Goal: Information Seeking & Learning: Find contact information

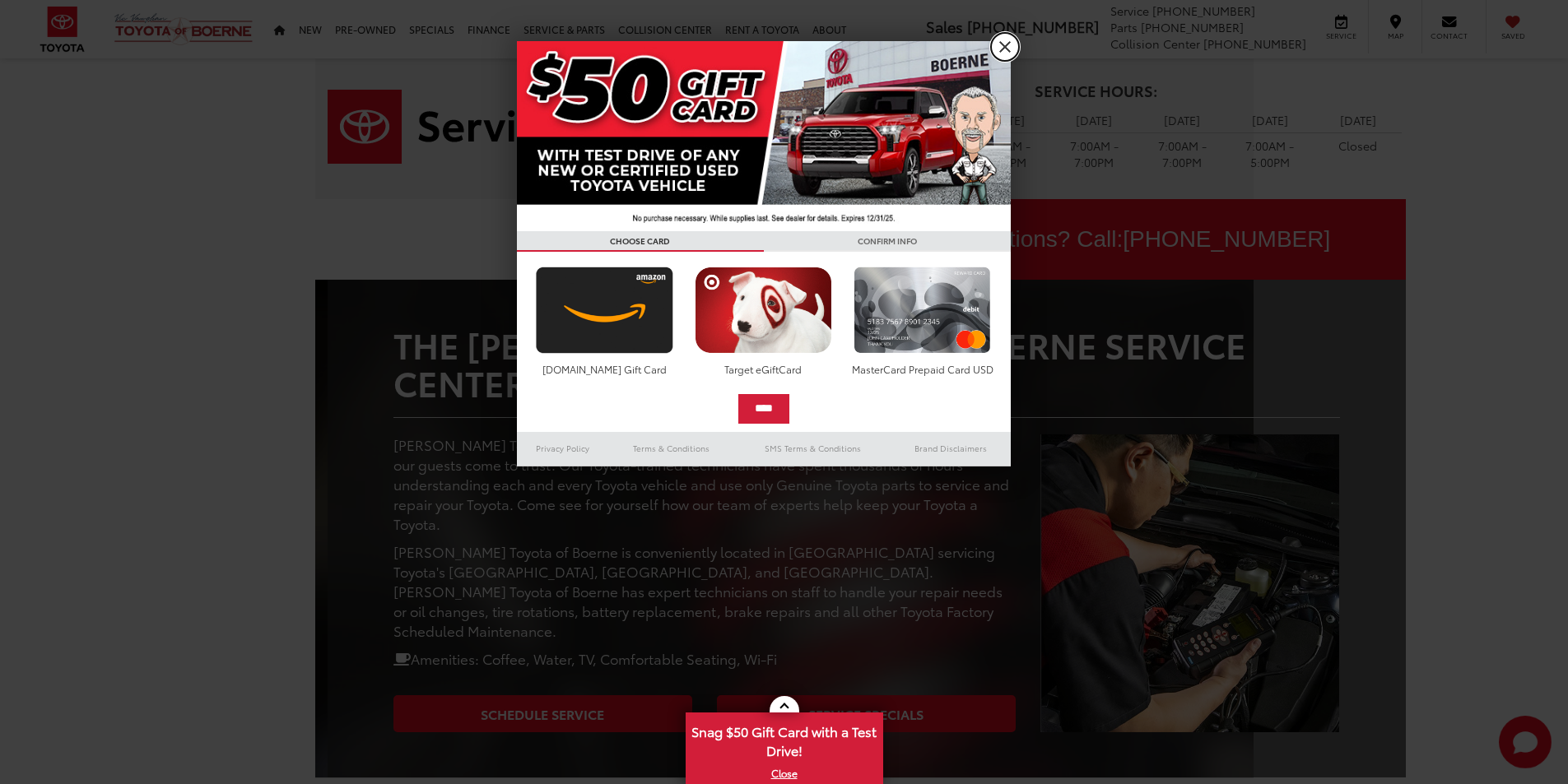
click at [1008, 46] on link "X" at bounding box center [1004, 47] width 28 height 28
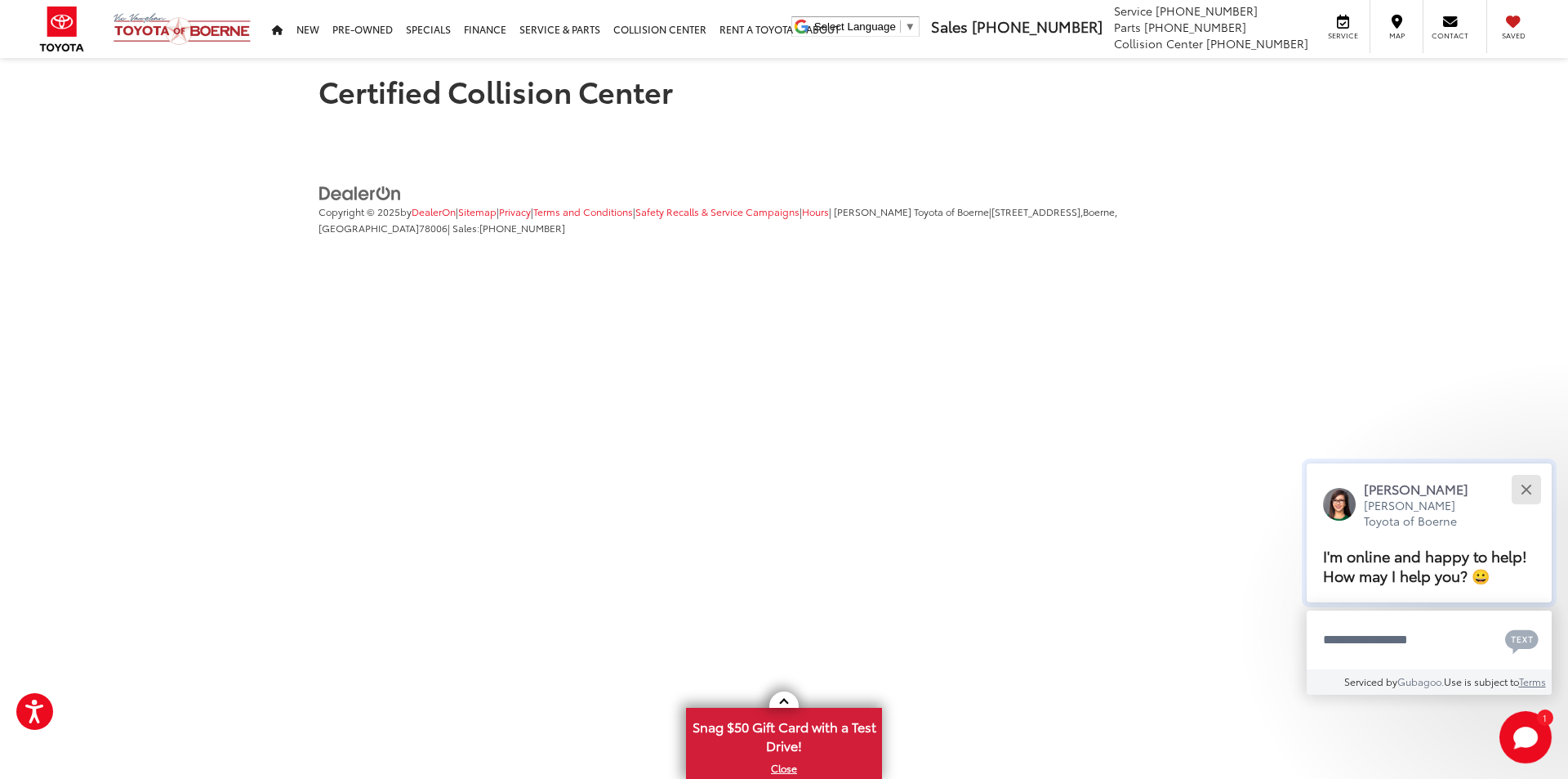
click at [1536, 481] on button "Close" at bounding box center [1526, 489] width 35 height 35
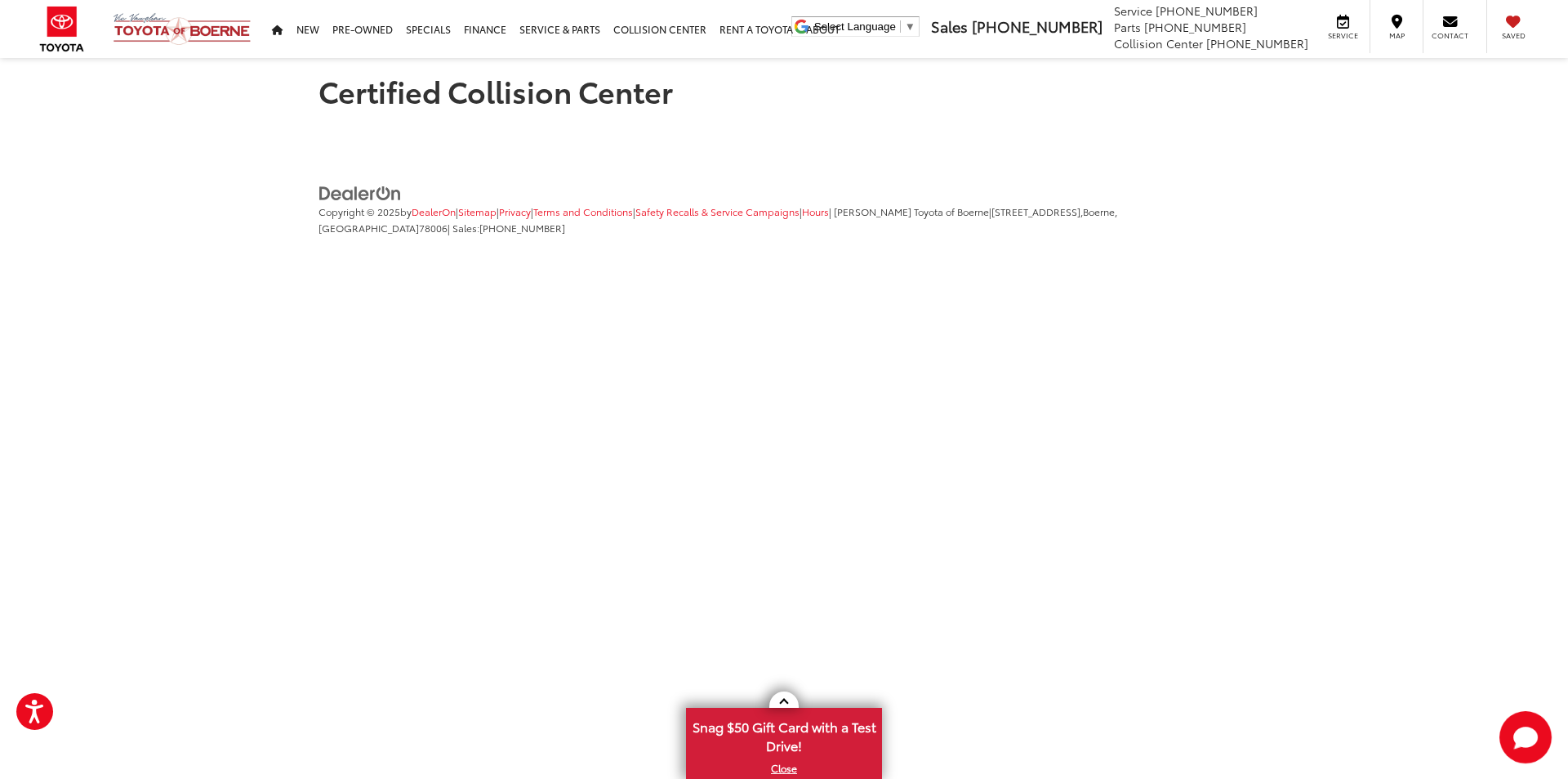
click at [749, 156] on div "Certified Collision Center Copyright © 2025 by DealerOn | Sitemap | Privacy | T…" at bounding box center [784, 141] width 1568 height 283
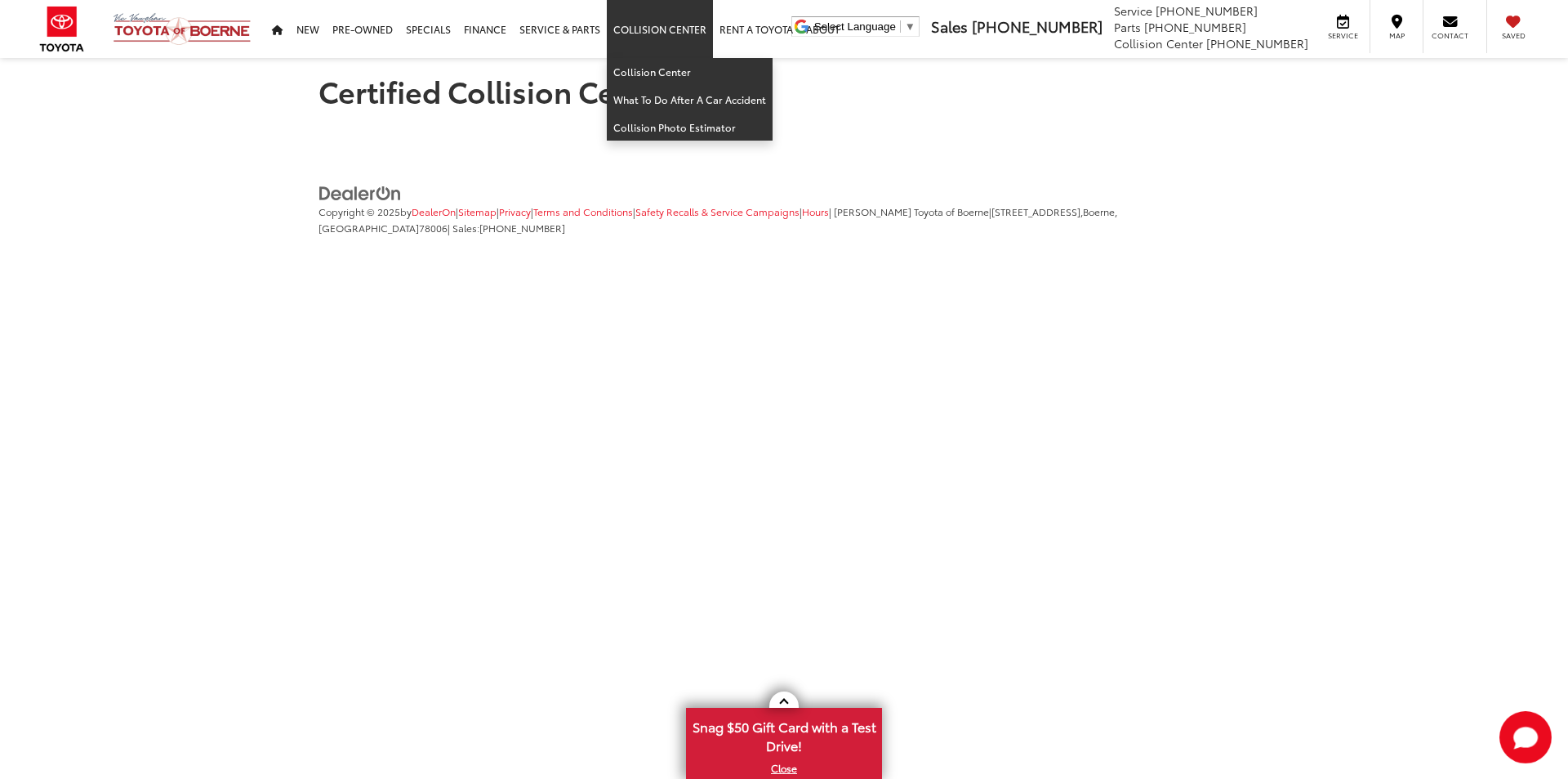
click at [664, 32] on link "Collision Center" at bounding box center [660, 29] width 106 height 58
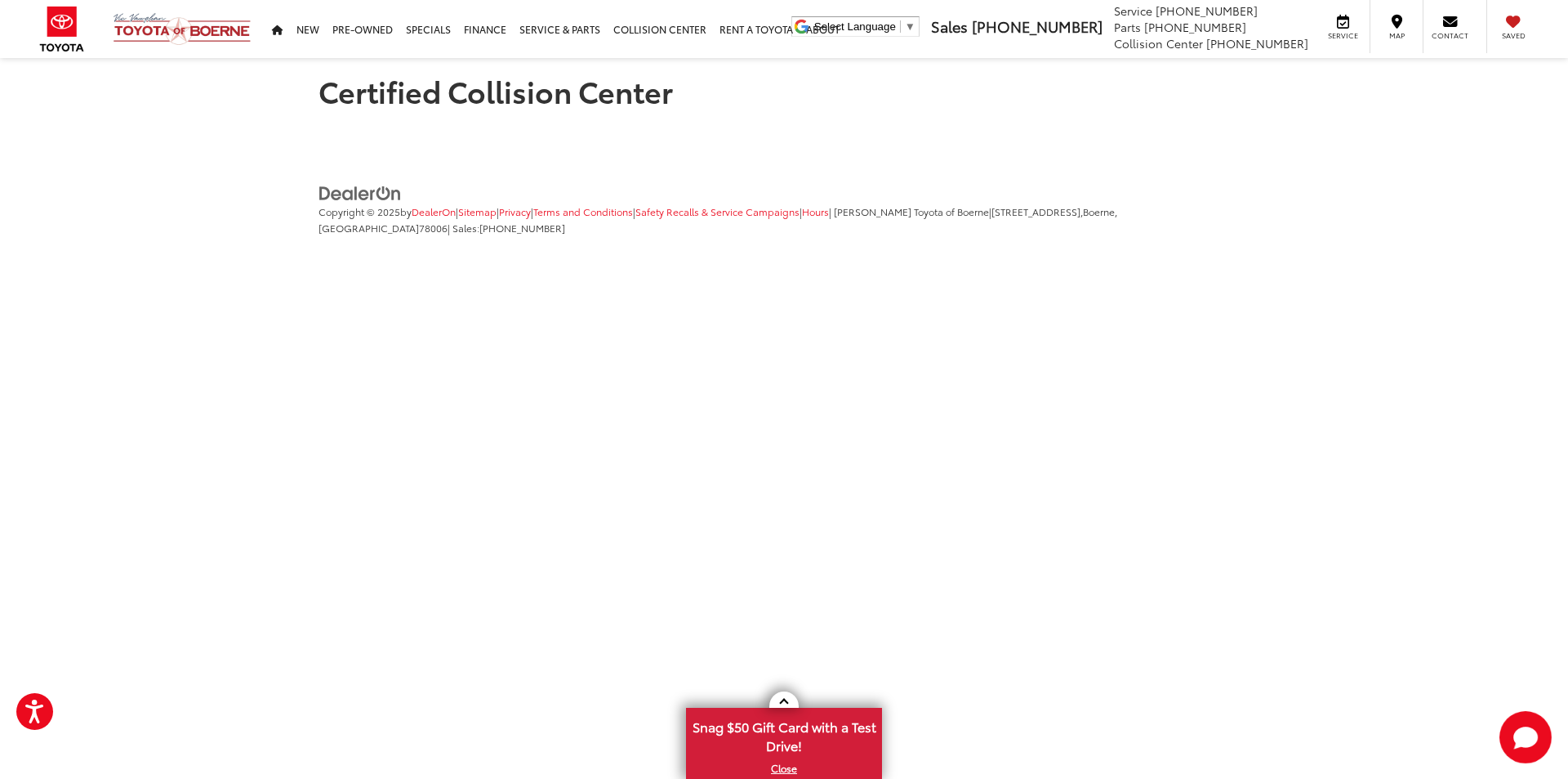
click at [1210, 300] on html "Press Alt+1 for screen-reader mode, Alt+0 to cancel Accessibility Screen-Reader…" at bounding box center [784, 150] width 1568 height 300
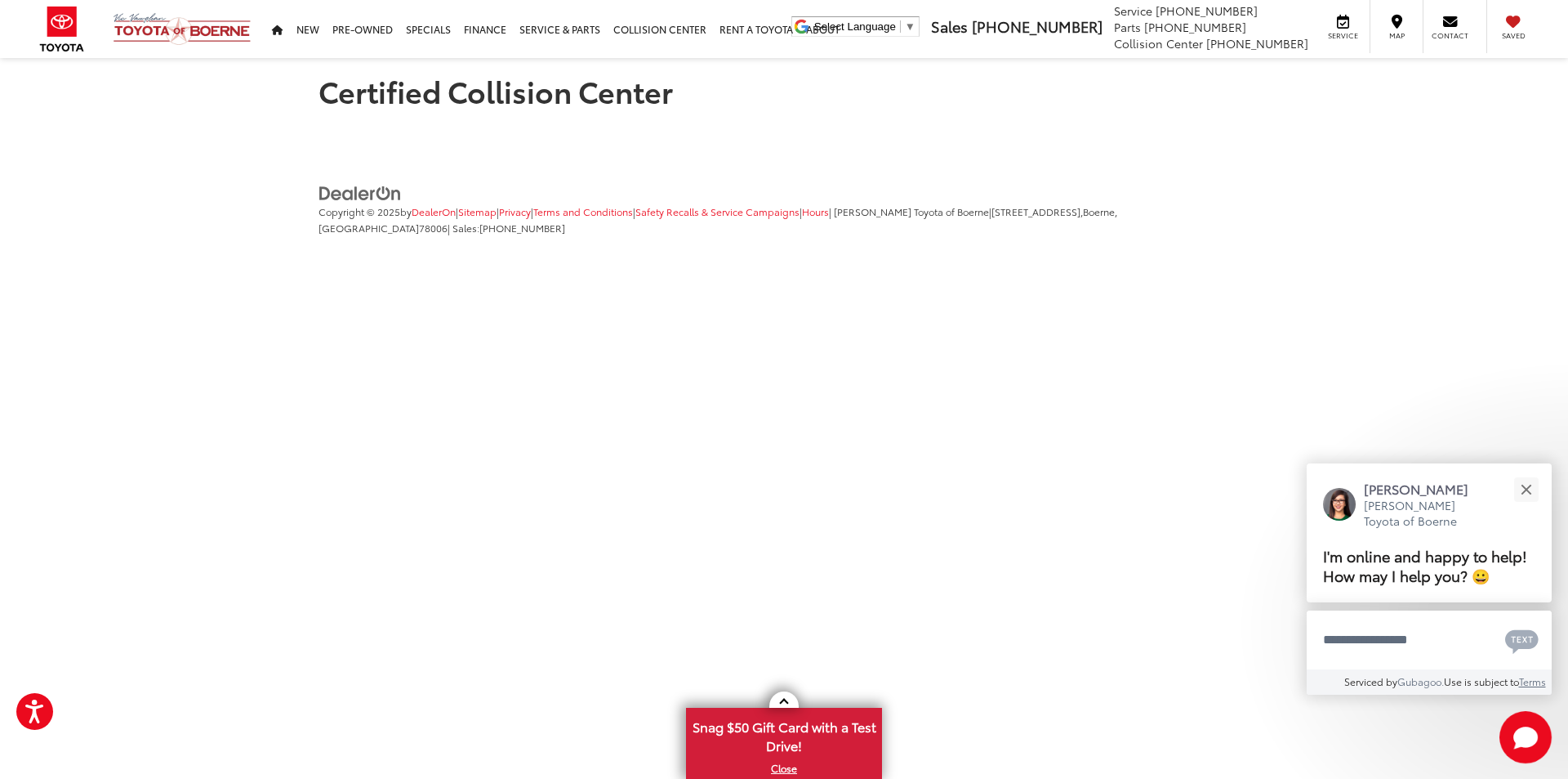
click at [473, 94] on h1 "Certified Collision Center" at bounding box center [784, 91] width 931 height 33
click at [1520, 489] on button "Close" at bounding box center [1526, 489] width 35 height 35
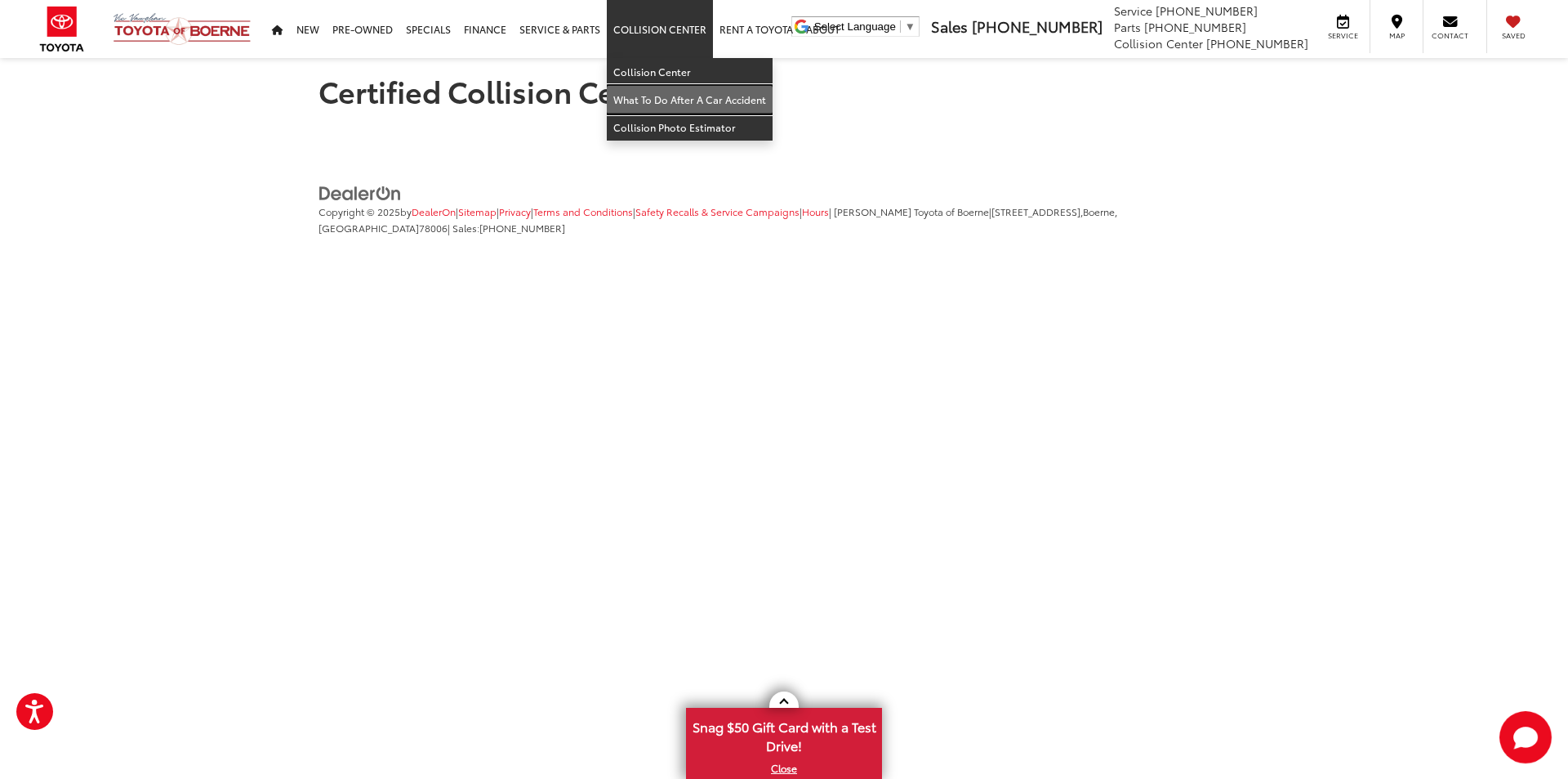
click at [688, 98] on link "What To Do After A Car Accident" at bounding box center [690, 100] width 166 height 28
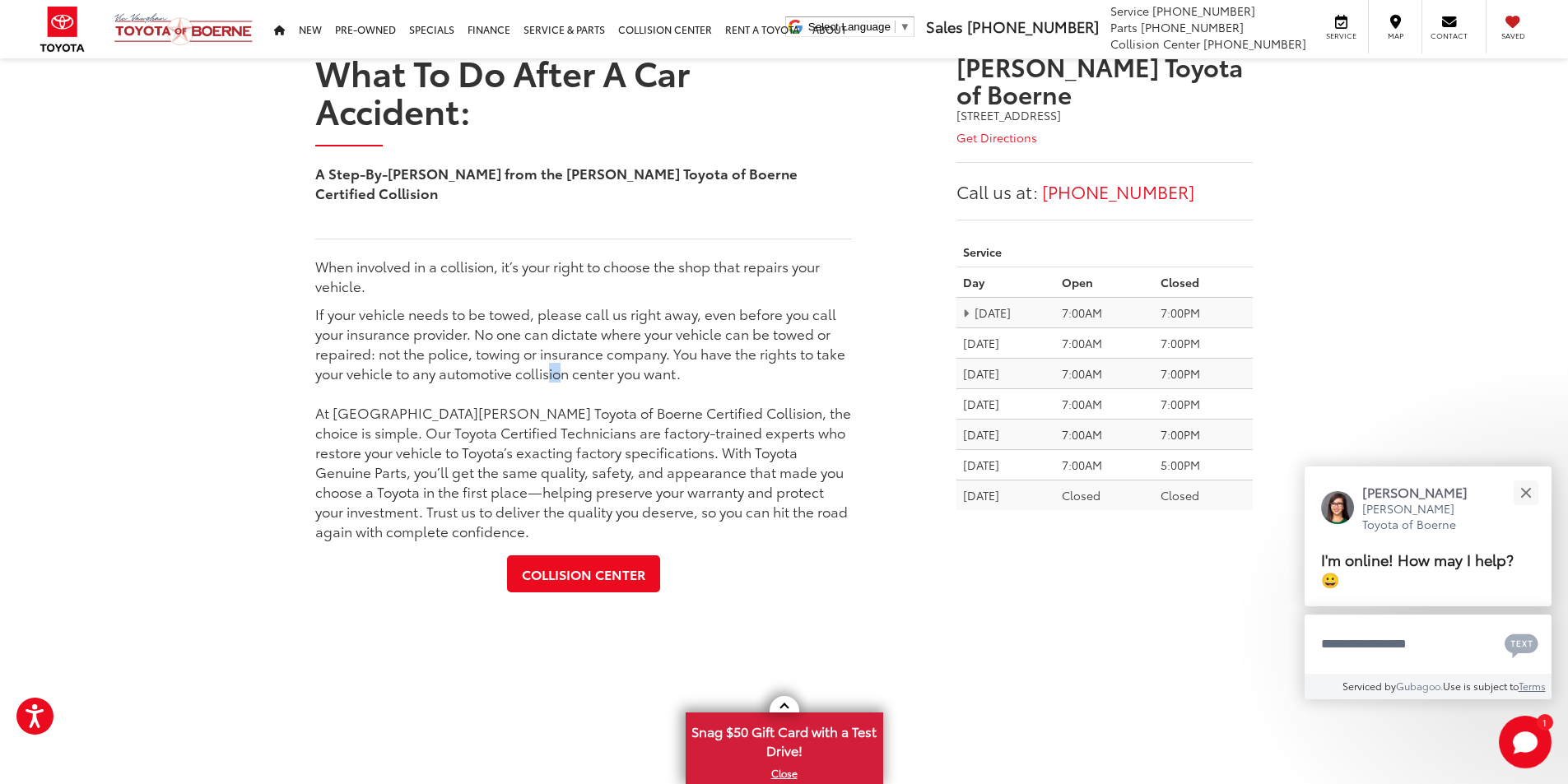
click at [565, 359] on p "If your vehicle needs to be towed, please call us right away, even before you c…" at bounding box center [583, 342] width 536 height 79
click at [569, 359] on p "If your vehicle needs to be towed, please call us right away, even before you c…" at bounding box center [583, 342] width 536 height 79
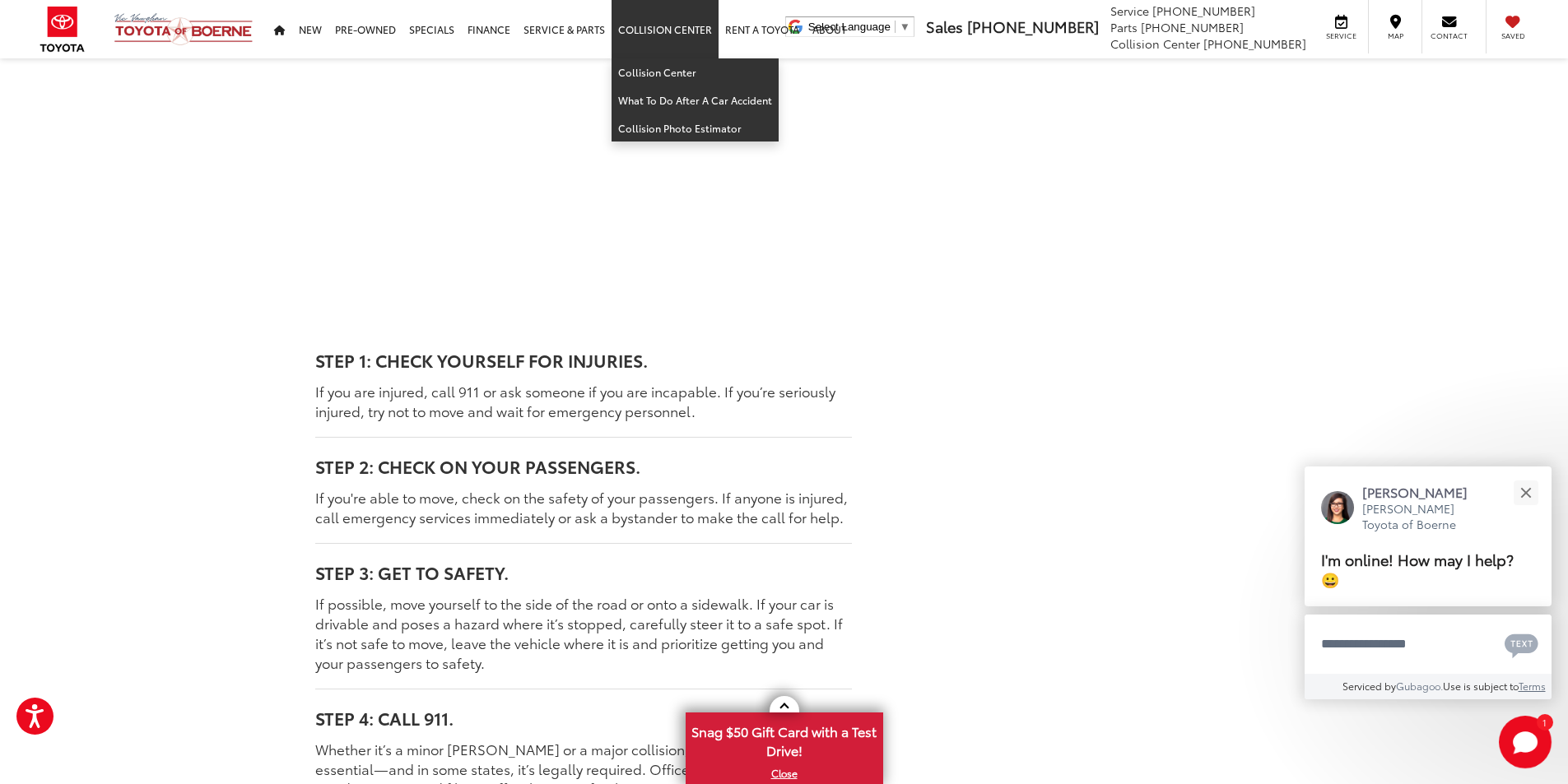
scroll to position [768, 0]
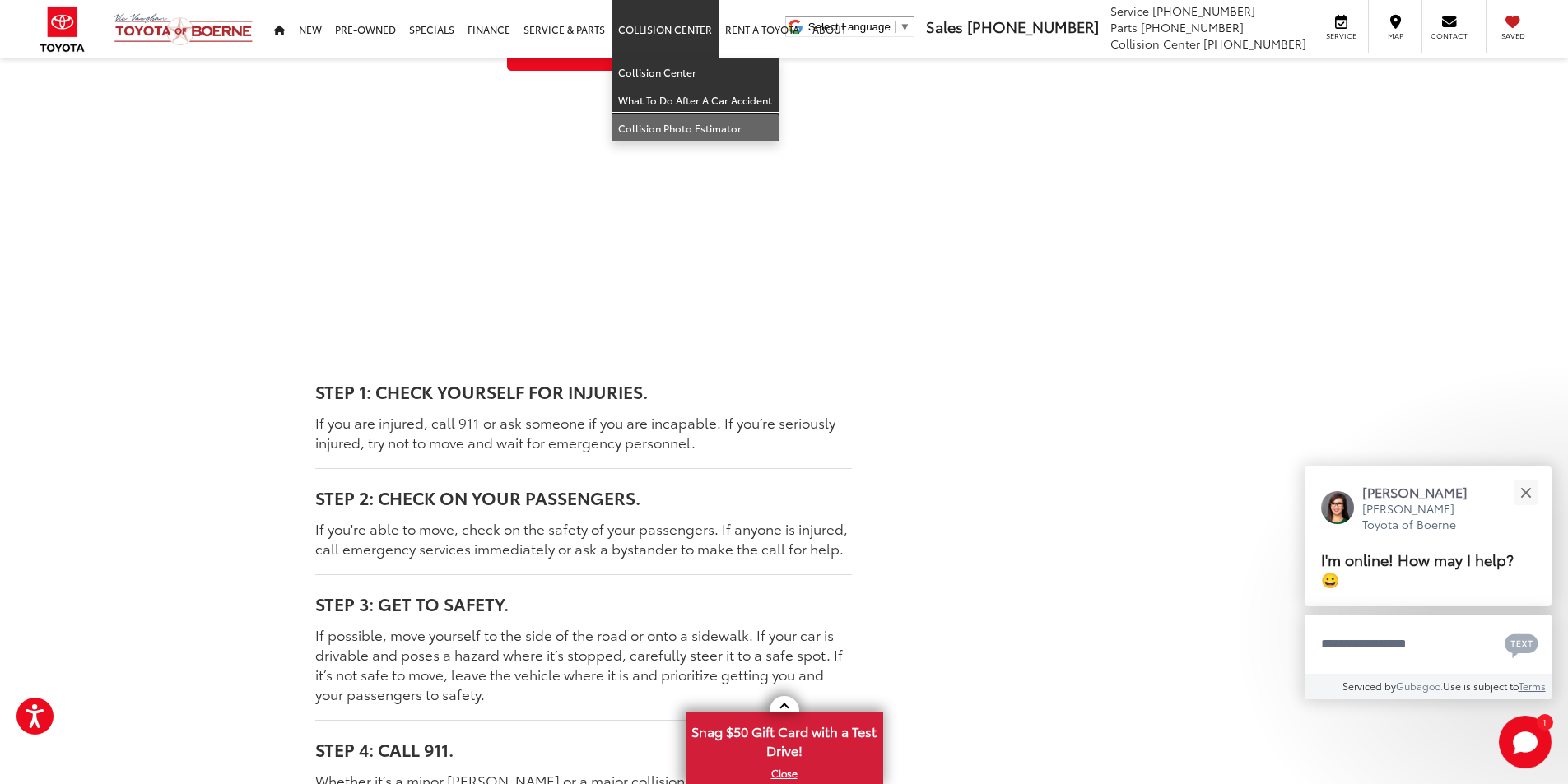
click at [693, 131] on link "Collision Photo Estimator" at bounding box center [695, 128] width 167 height 27
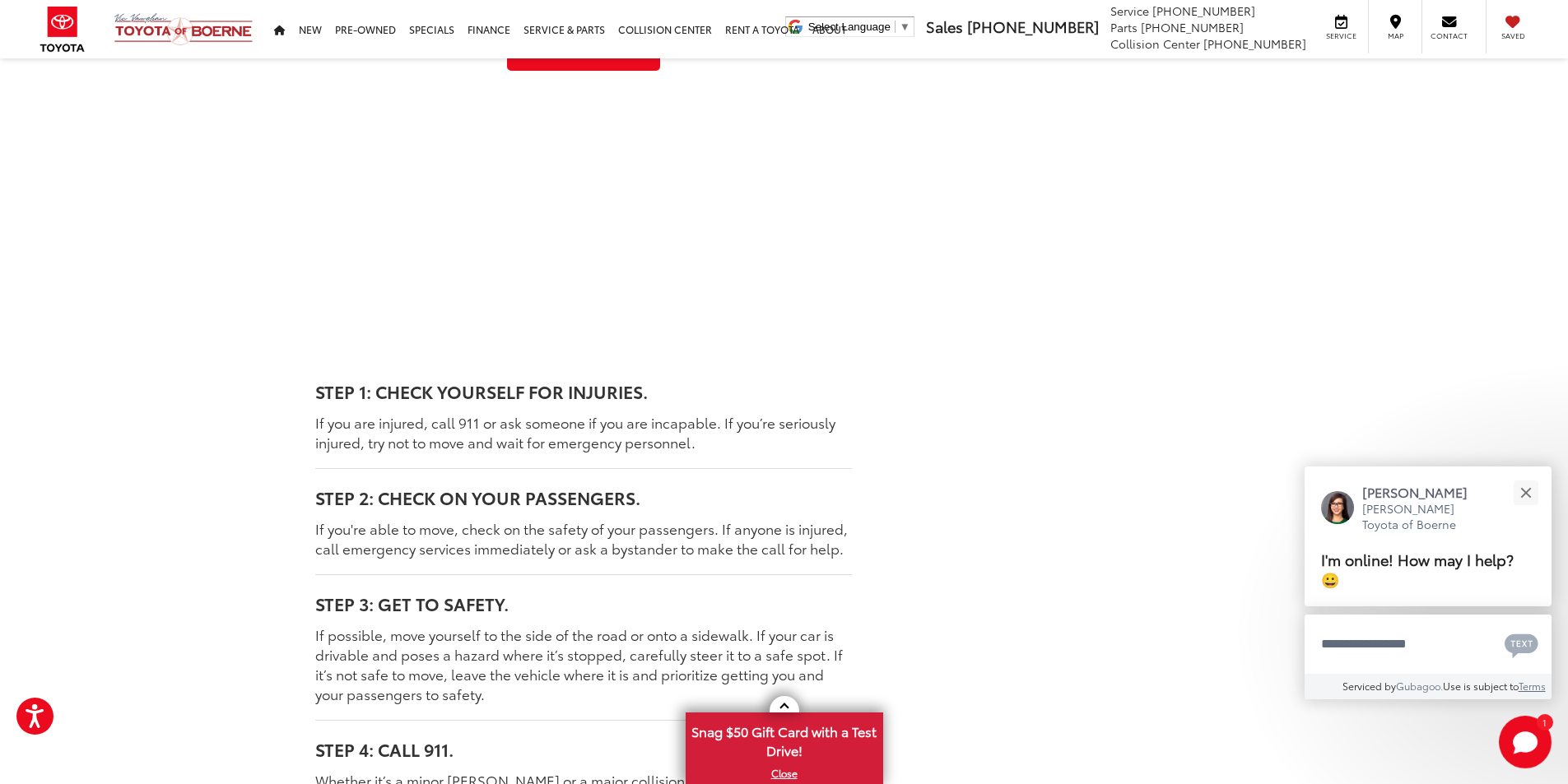
click at [637, 484] on strong "STEP 2: CHECK ON YOUR PASSENGERS." at bounding box center [478, 496] width 325 height 24
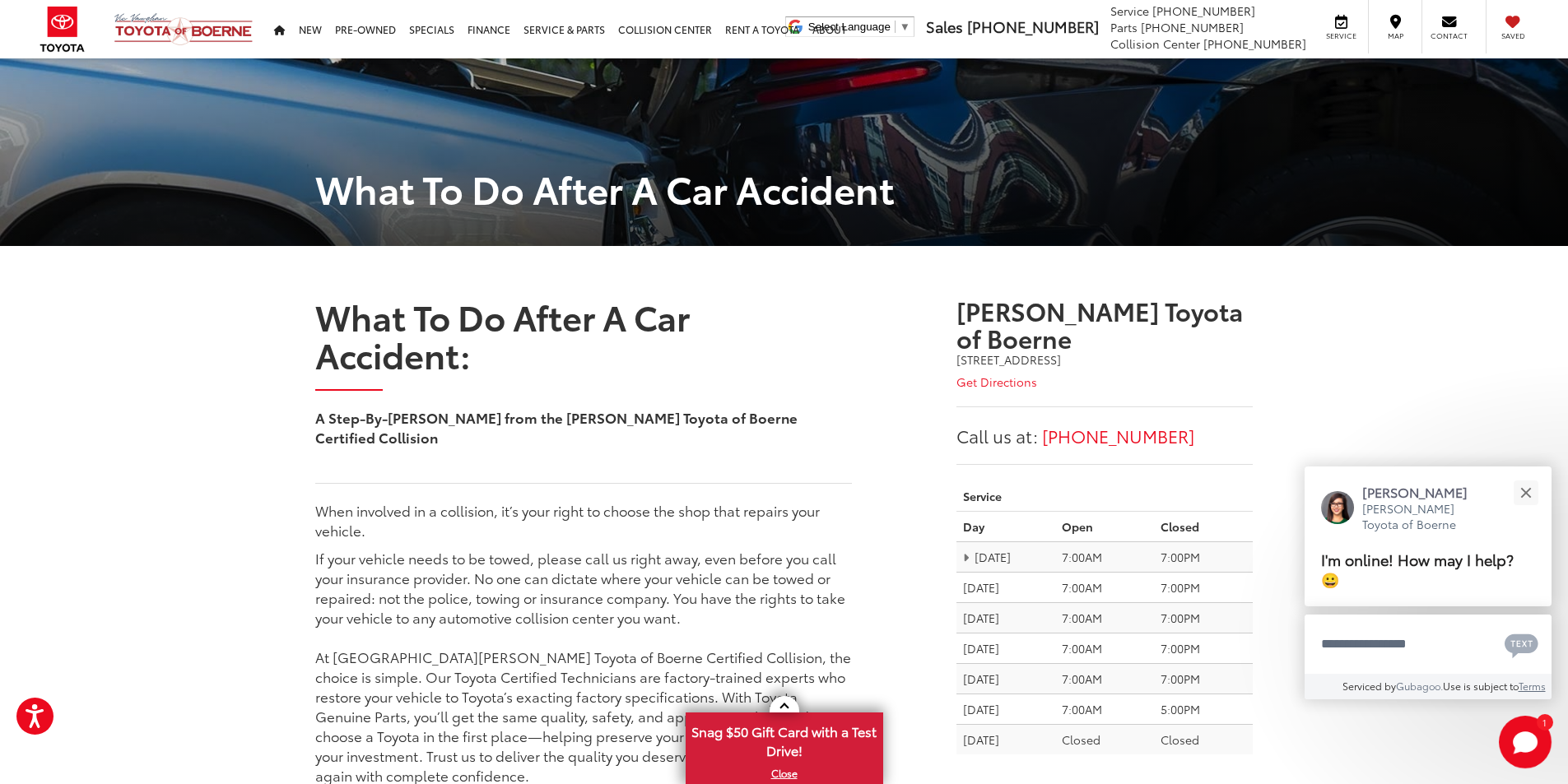
scroll to position [0, 0]
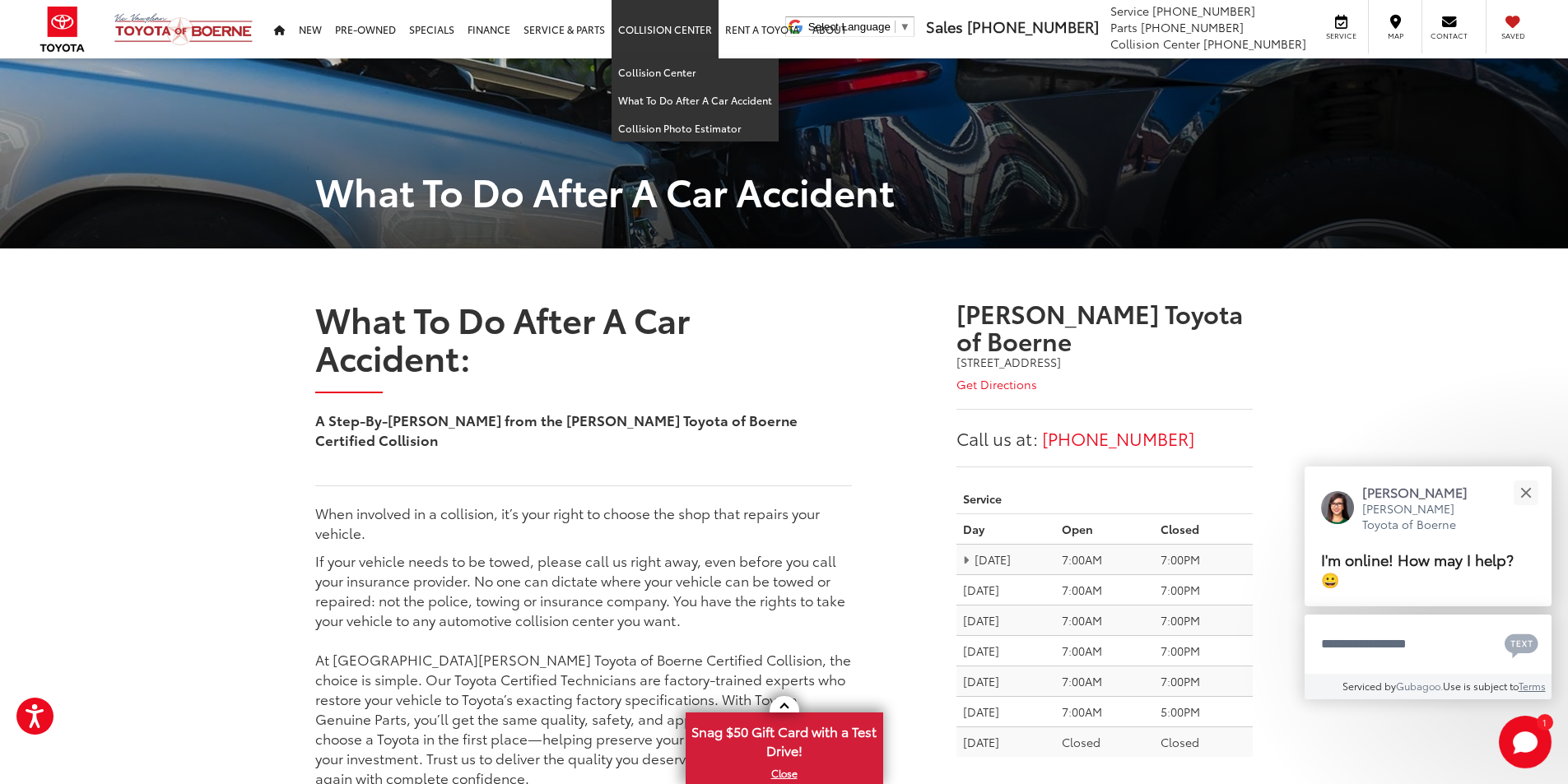
click at [669, 35] on link "Collision Center" at bounding box center [665, 29] width 107 height 58
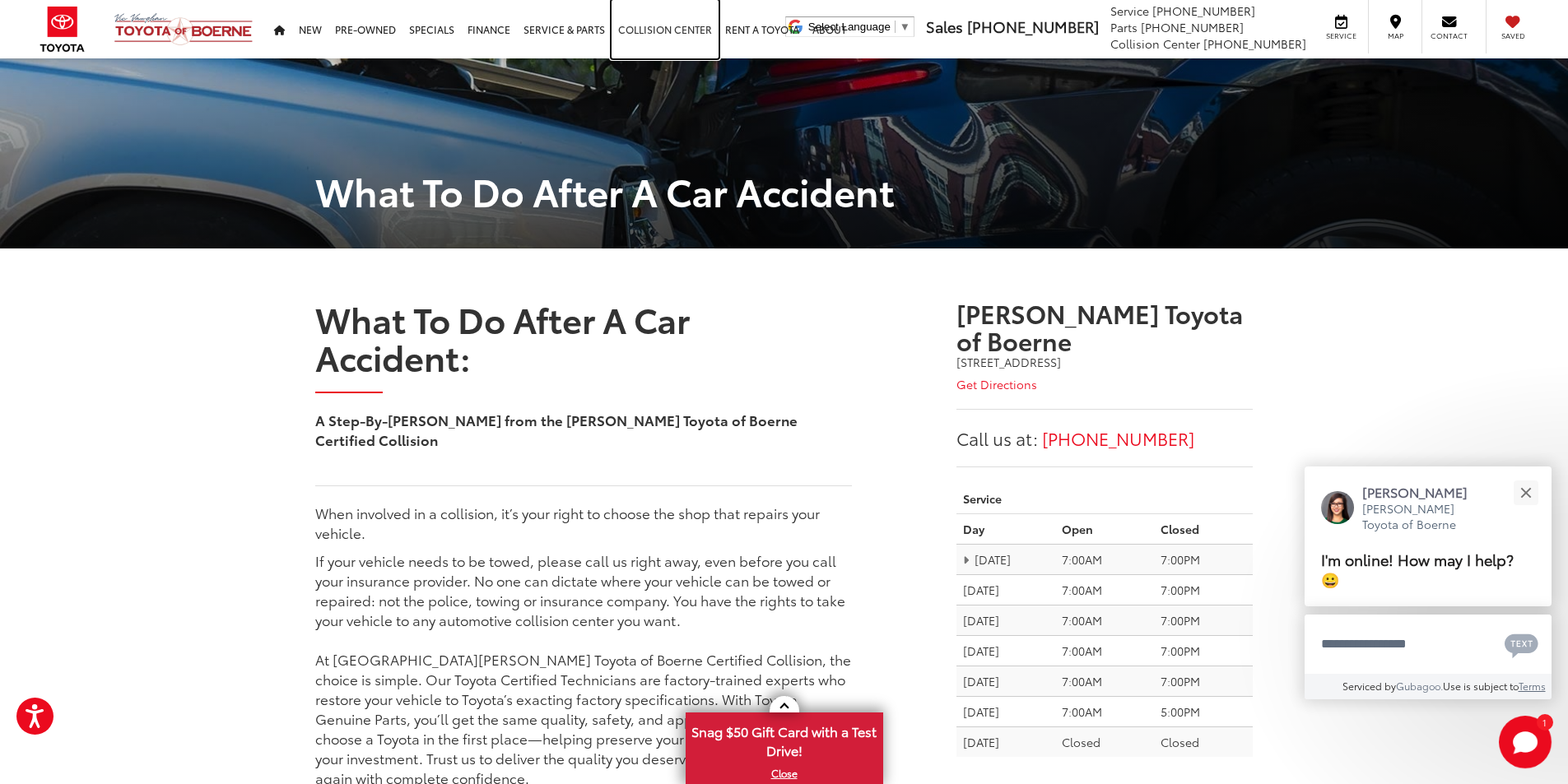
click at [668, 25] on link "Collision Center" at bounding box center [665, 29] width 107 height 58
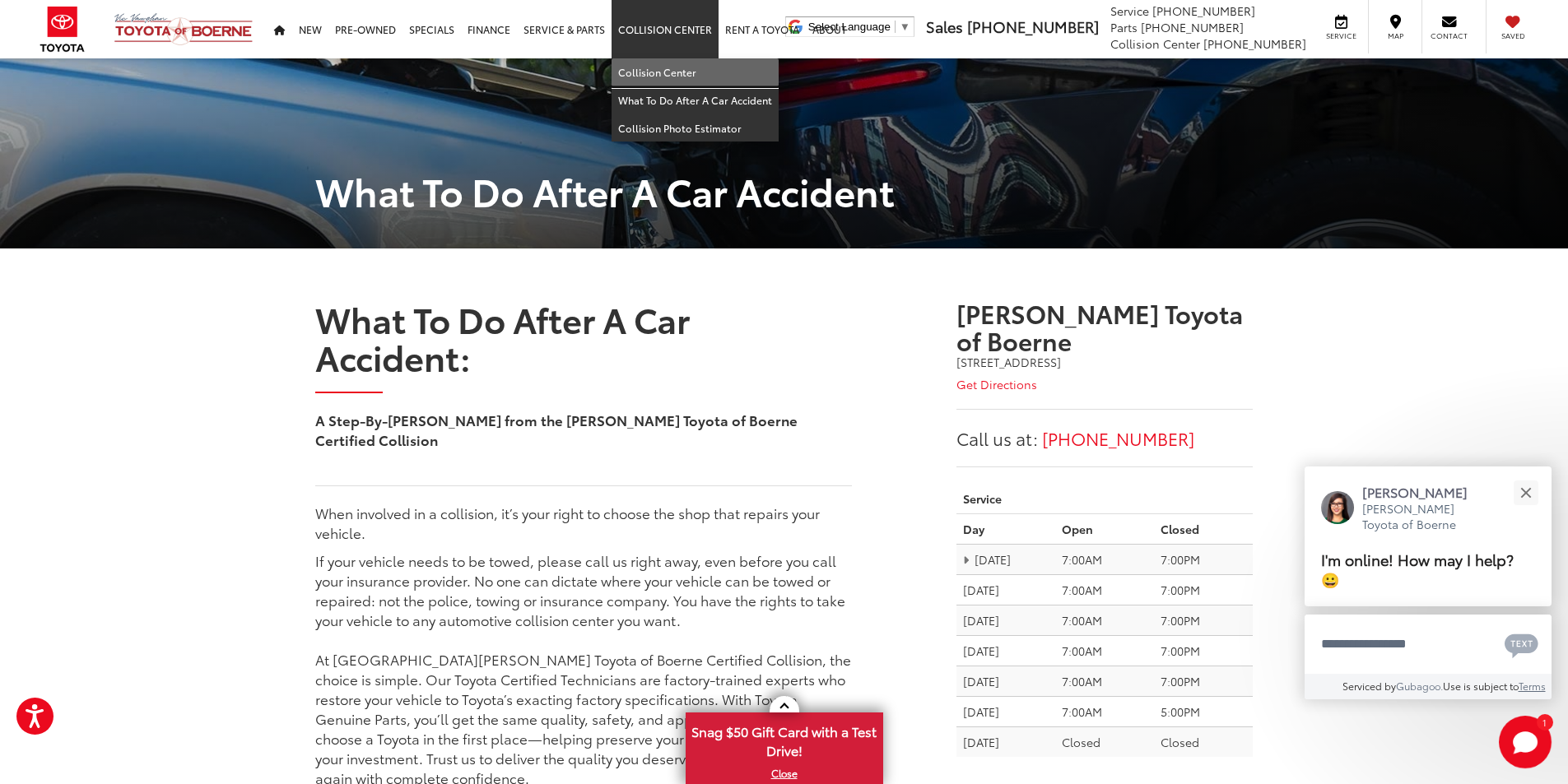
click at [663, 65] on link "Collision Center" at bounding box center [695, 72] width 167 height 28
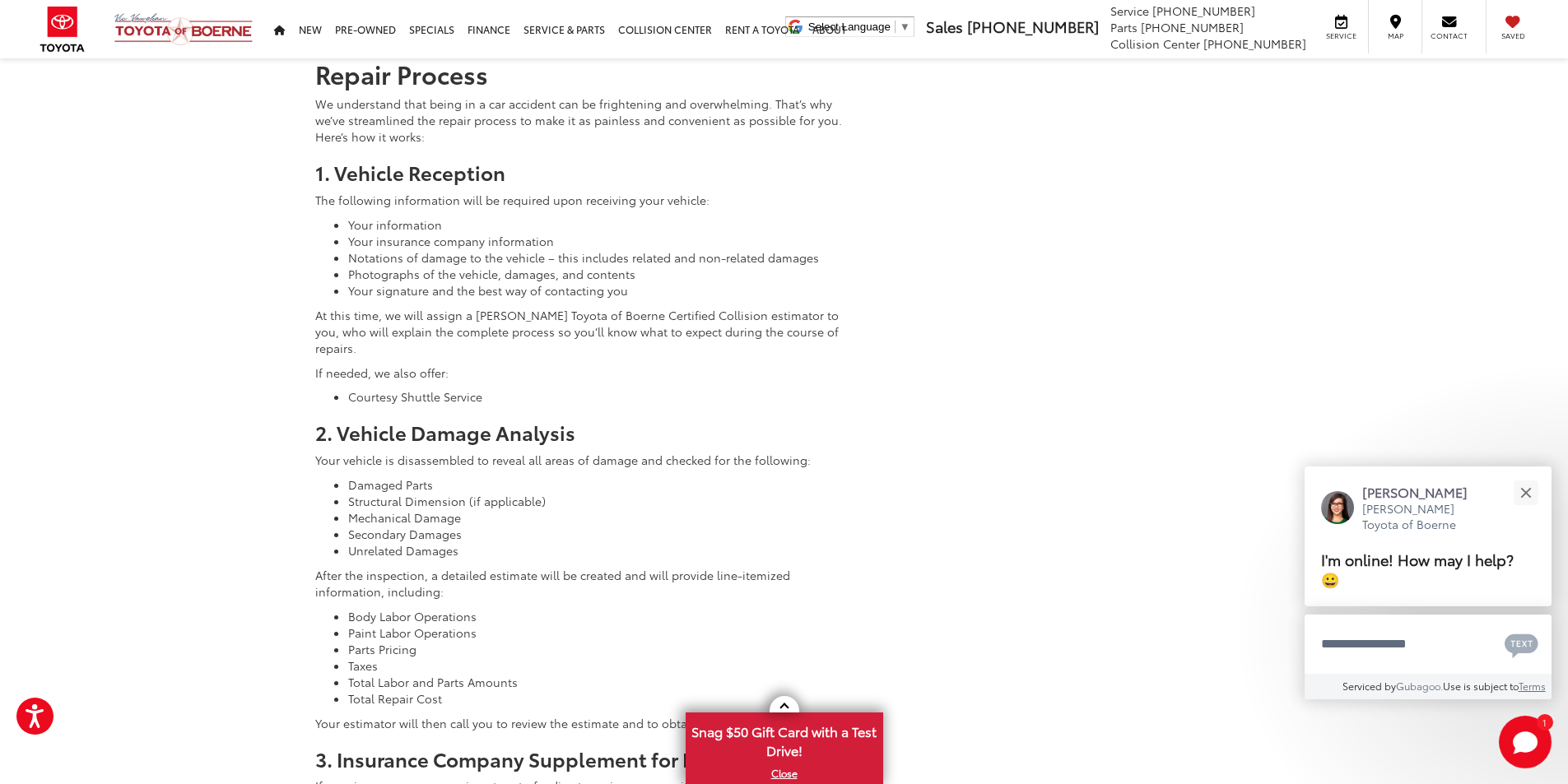
scroll to position [2056, 0]
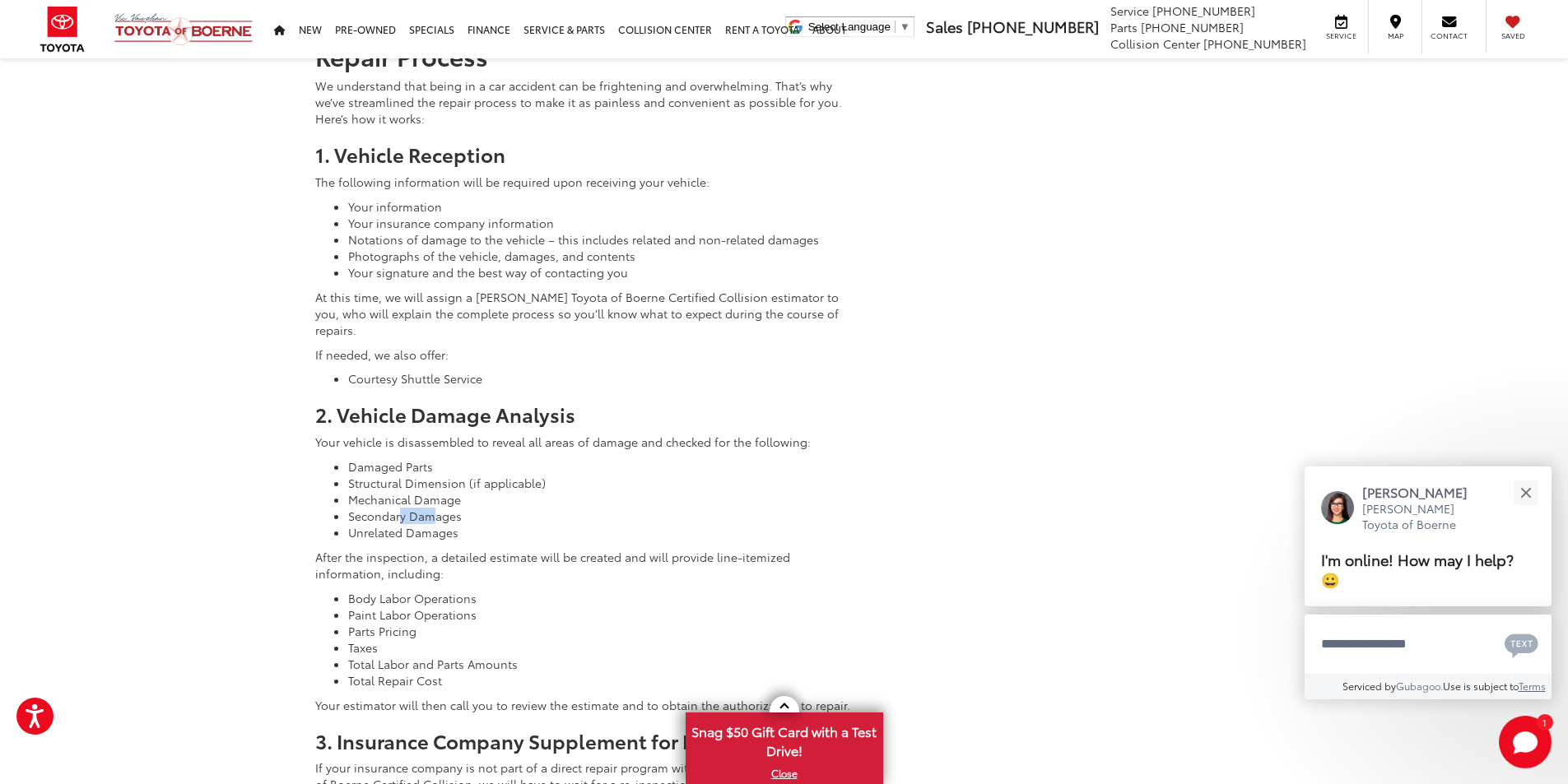
drag, startPoint x: 399, startPoint y: 482, endPoint x: 429, endPoint y: 477, distance: 30.4
click at [429, 508] on li "Secondary Damages" at bounding box center [600, 516] width 503 height 17
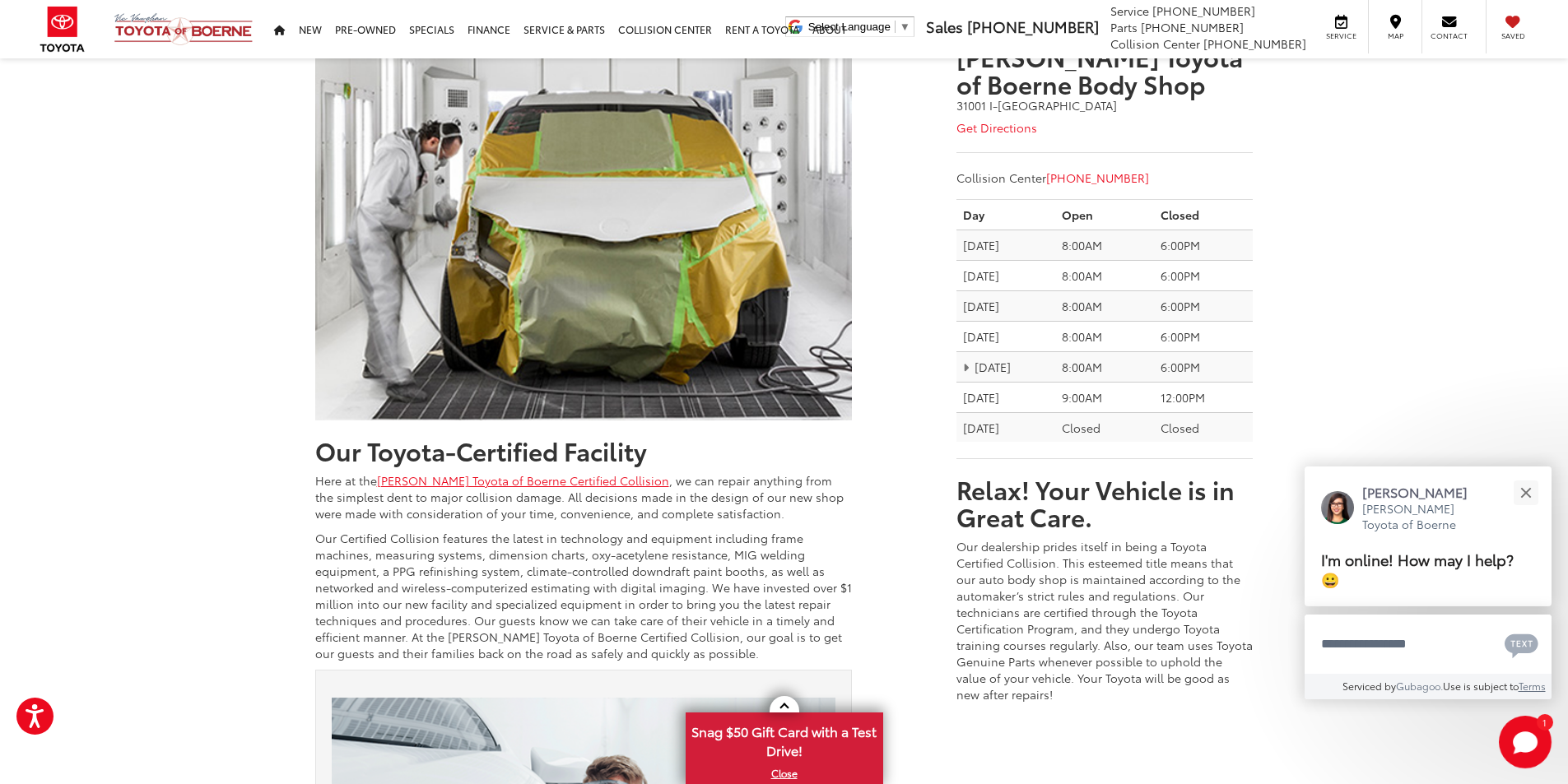
scroll to position [473, 0]
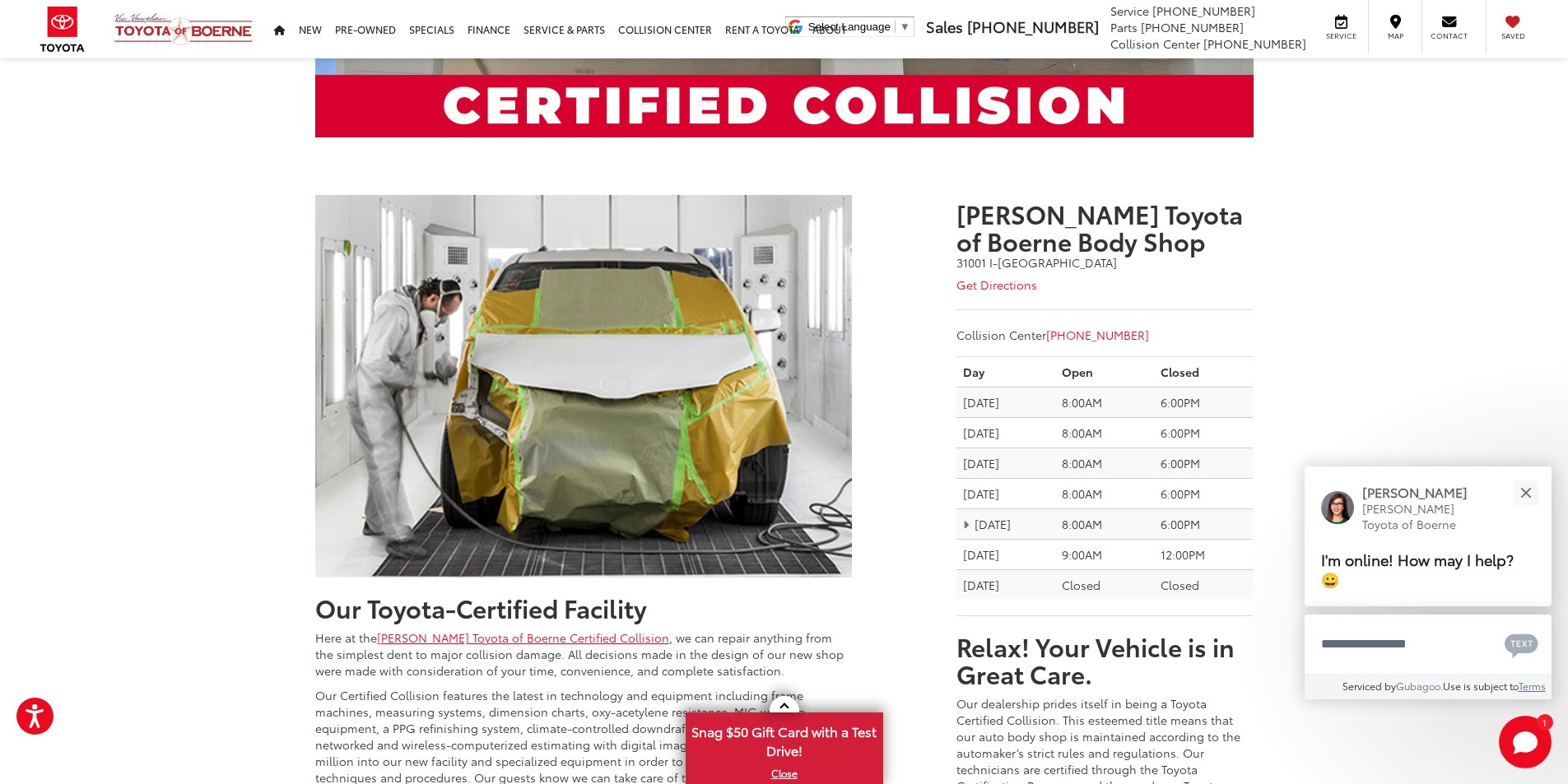
scroll to position [329, 0]
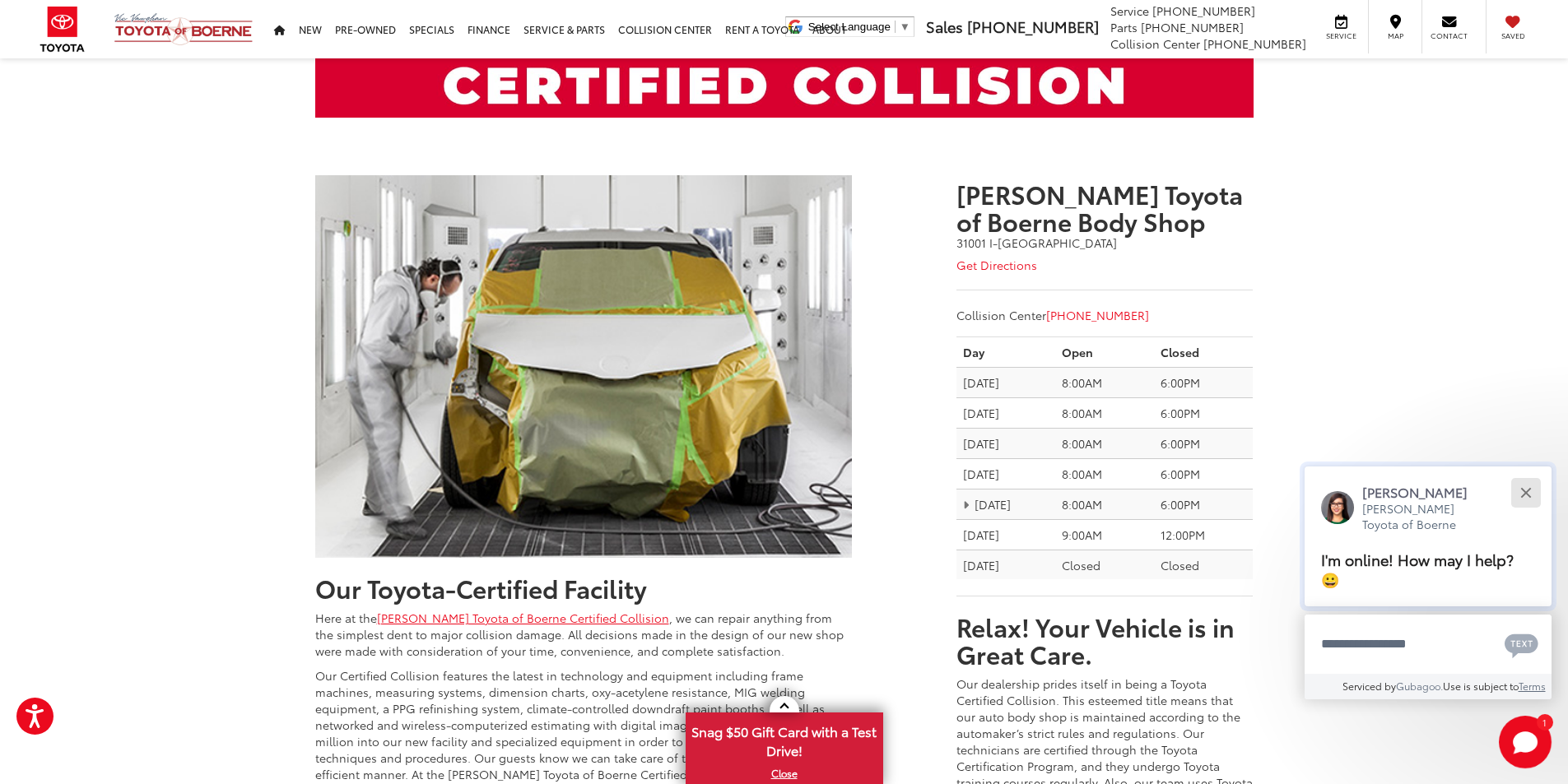
click at [1531, 488] on button "Close" at bounding box center [1525, 492] width 35 height 35
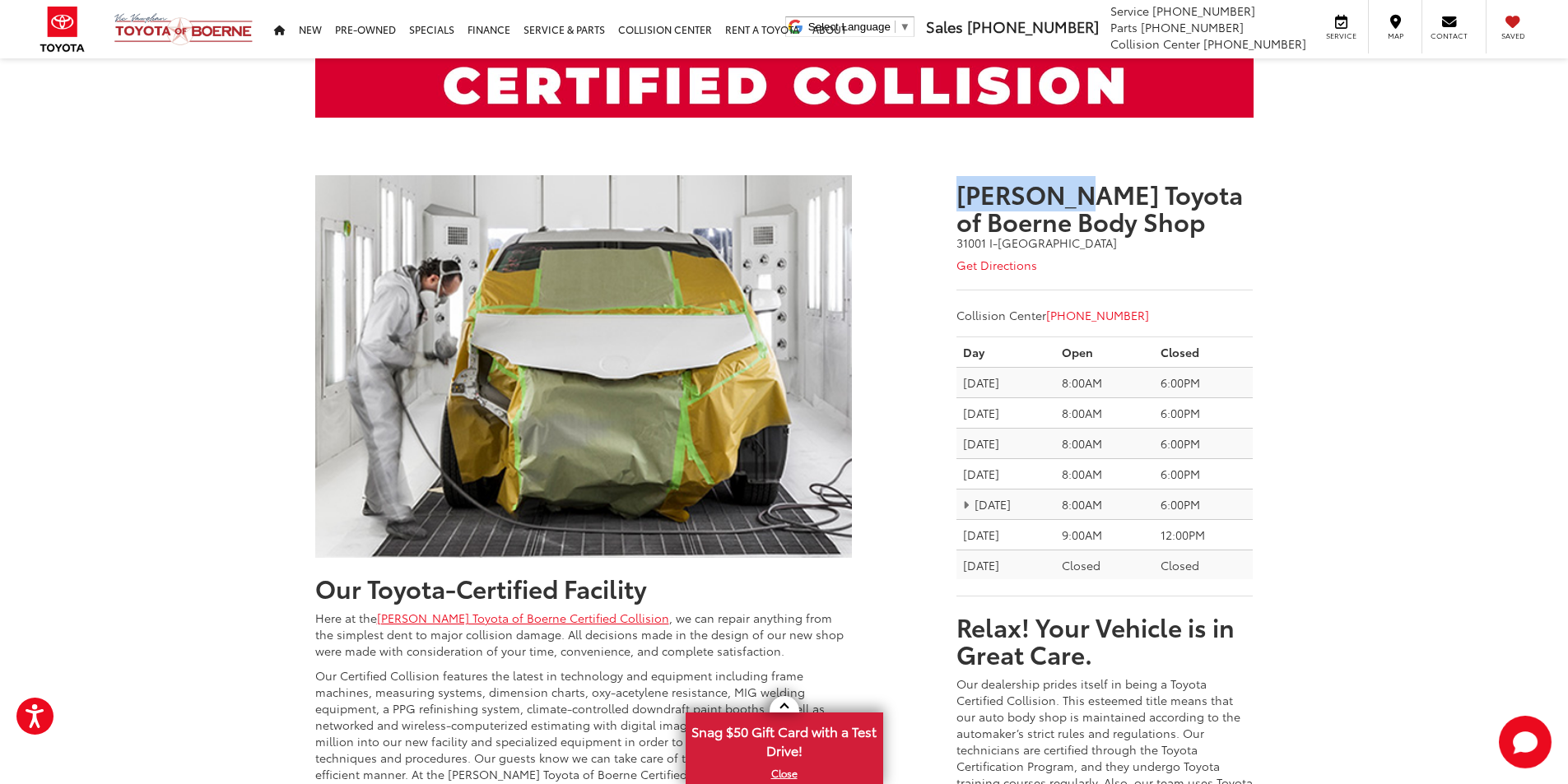
drag, startPoint x: 965, startPoint y: 193, endPoint x: 1078, endPoint y: 210, distance: 114.3
click at [1078, 209] on h3 "[PERSON_NAME] Toyota of Boerne Body Shop" at bounding box center [1104, 207] width 296 height 54
click at [1090, 212] on h3 "[PERSON_NAME] Toyota of Boerne Body Shop" at bounding box center [1104, 207] width 296 height 54
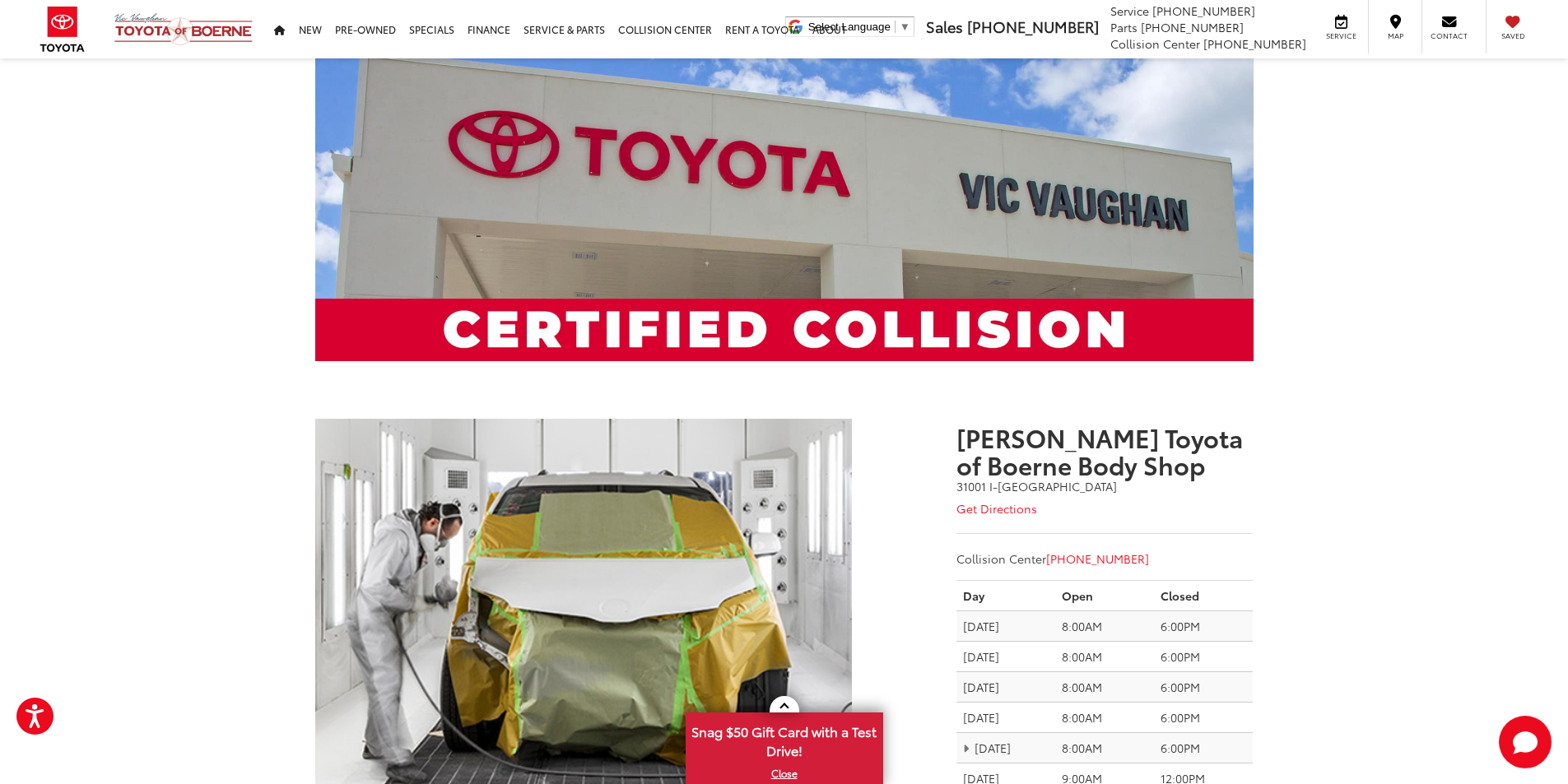
scroll to position [83, 0]
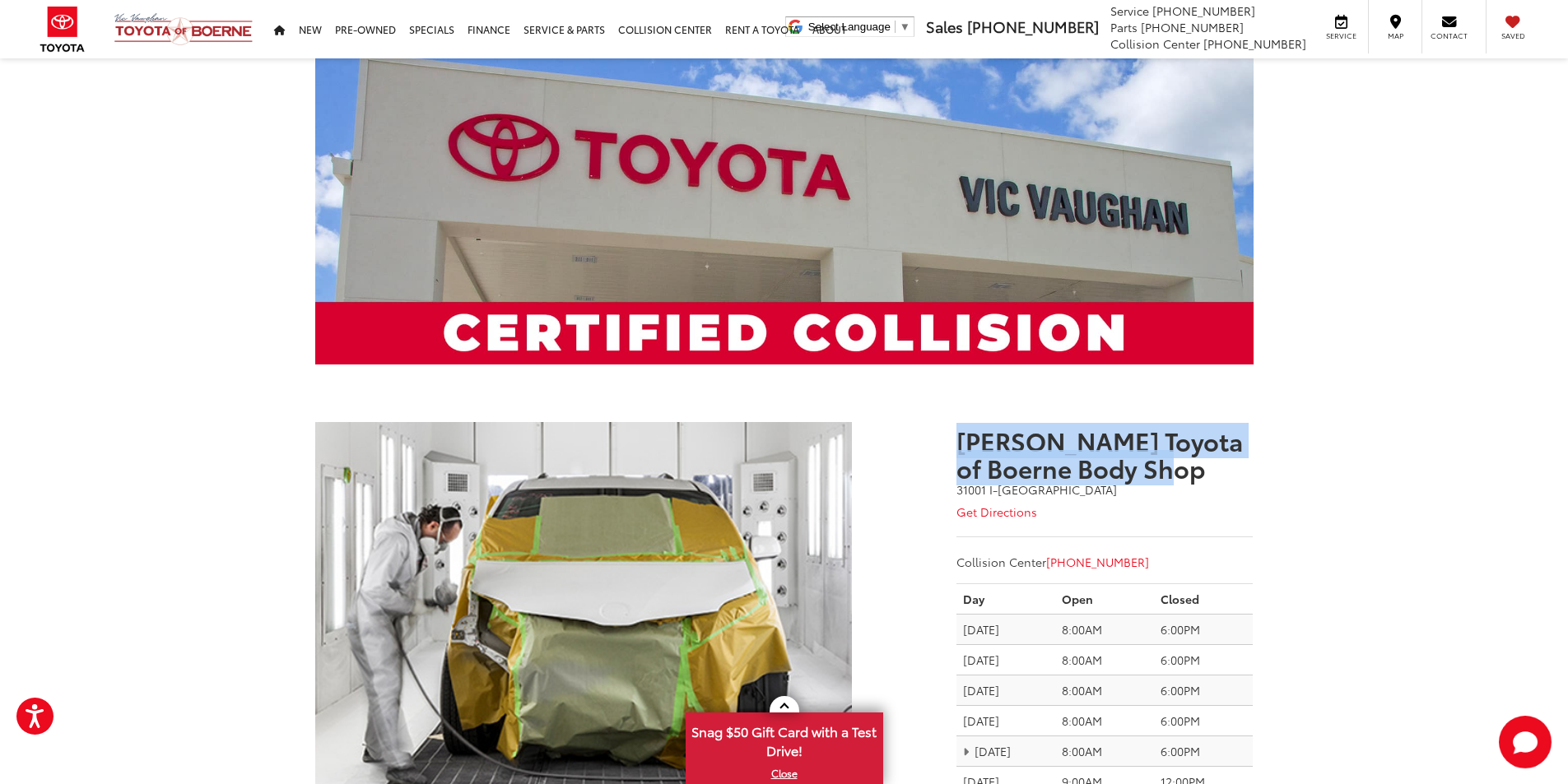
drag, startPoint x: 1041, startPoint y: 443, endPoint x: 1236, endPoint y: 479, distance: 198.3
click at [1236, 479] on h3 "[PERSON_NAME] Toyota of Boerne Body Shop" at bounding box center [1104, 454] width 296 height 54
click at [1166, 471] on h3 "[PERSON_NAME] Toyota of Boerne Body Shop" at bounding box center [1104, 454] width 296 height 54
drag, startPoint x: 1143, startPoint y: 461, endPoint x: 945, endPoint y: 438, distance: 199.3
click at [945, 438] on div "[PERSON_NAME] Toyota of Boerne Body Shop [STREET_ADDRESS] Get Directions Collis…" at bounding box center [1105, 753] width 321 height 685
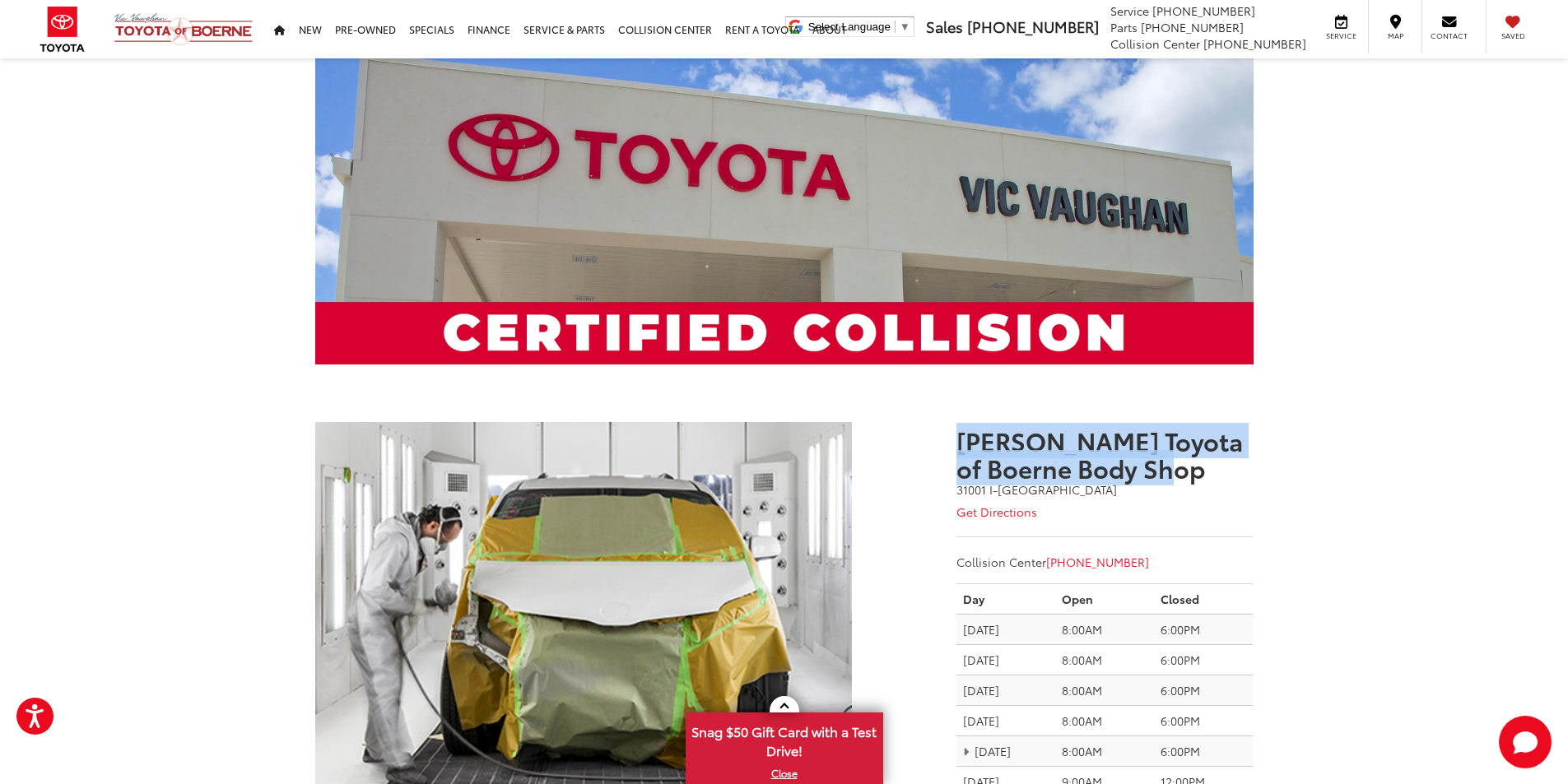
click at [1010, 446] on h3 "[PERSON_NAME] Toyota of Boerne Body Shop" at bounding box center [1104, 454] width 296 height 54
drag, startPoint x: 1001, startPoint y: 441, endPoint x: 1169, endPoint y: 471, distance: 170.7
click at [1169, 471] on h3 "[PERSON_NAME] Toyota of Boerne Body Shop" at bounding box center [1104, 454] width 296 height 54
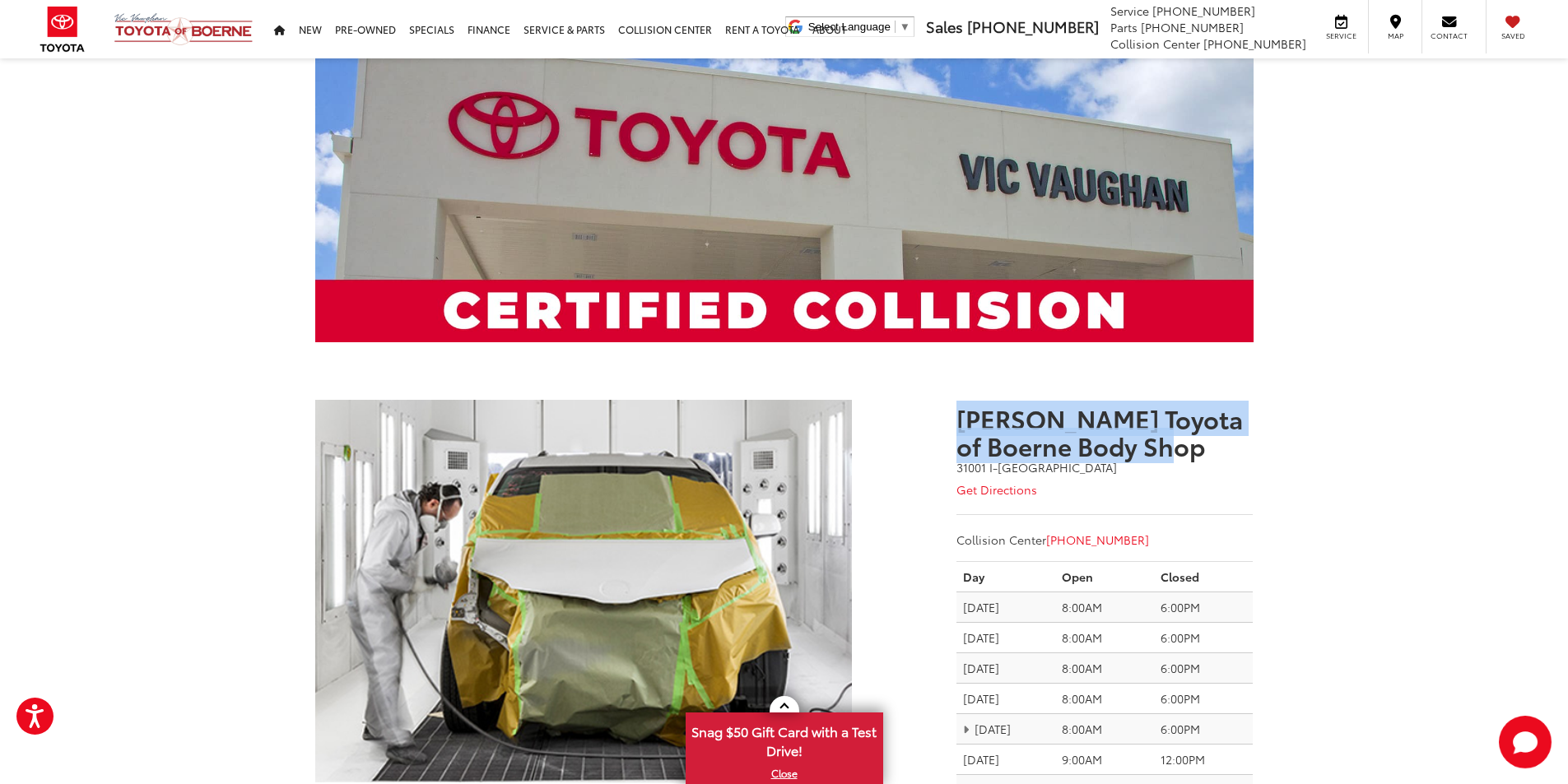
scroll to position [0, 0]
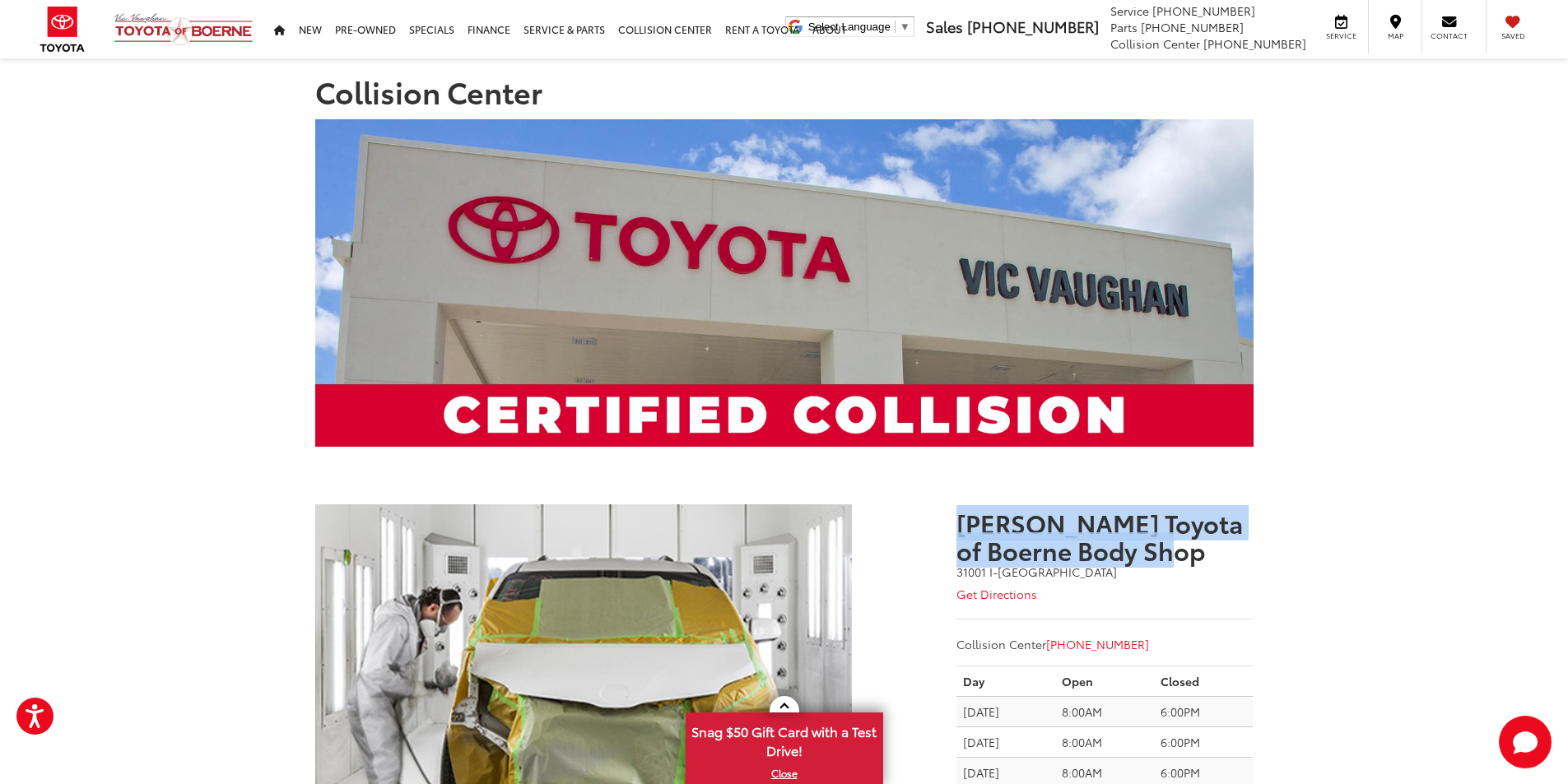
click at [1184, 532] on h3 "[PERSON_NAME] Toyota of Boerne Body Shop" at bounding box center [1104, 536] width 296 height 54
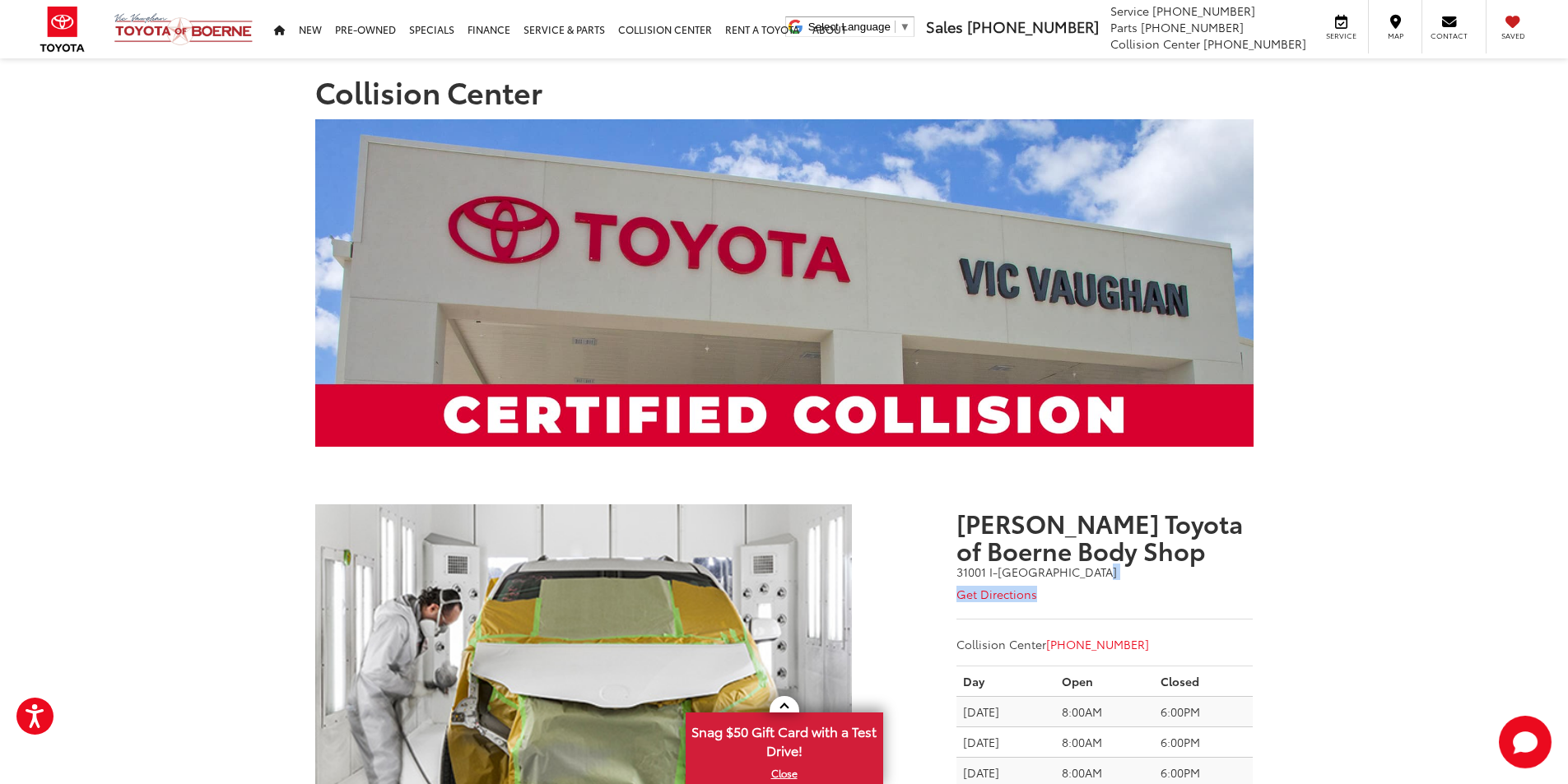
drag, startPoint x: 1088, startPoint y: 570, endPoint x: 1137, endPoint y: 582, distance: 50.4
click at [1131, 581] on div "[PERSON_NAME] Toyota of Boerne Body Shop [STREET_ADDRESS] Get Directions Collis…" at bounding box center [1104, 580] width 296 height 143
click at [1158, 560] on h3 "[PERSON_NAME] Toyota of Boerne Body Shop" at bounding box center [1104, 536] width 296 height 54
drag, startPoint x: 1088, startPoint y: 576, endPoint x: 1134, endPoint y: 573, distance: 46.1
click at [1132, 576] on address "31001 I-[GEOGRAPHIC_DATA]" at bounding box center [1104, 571] width 296 height 17
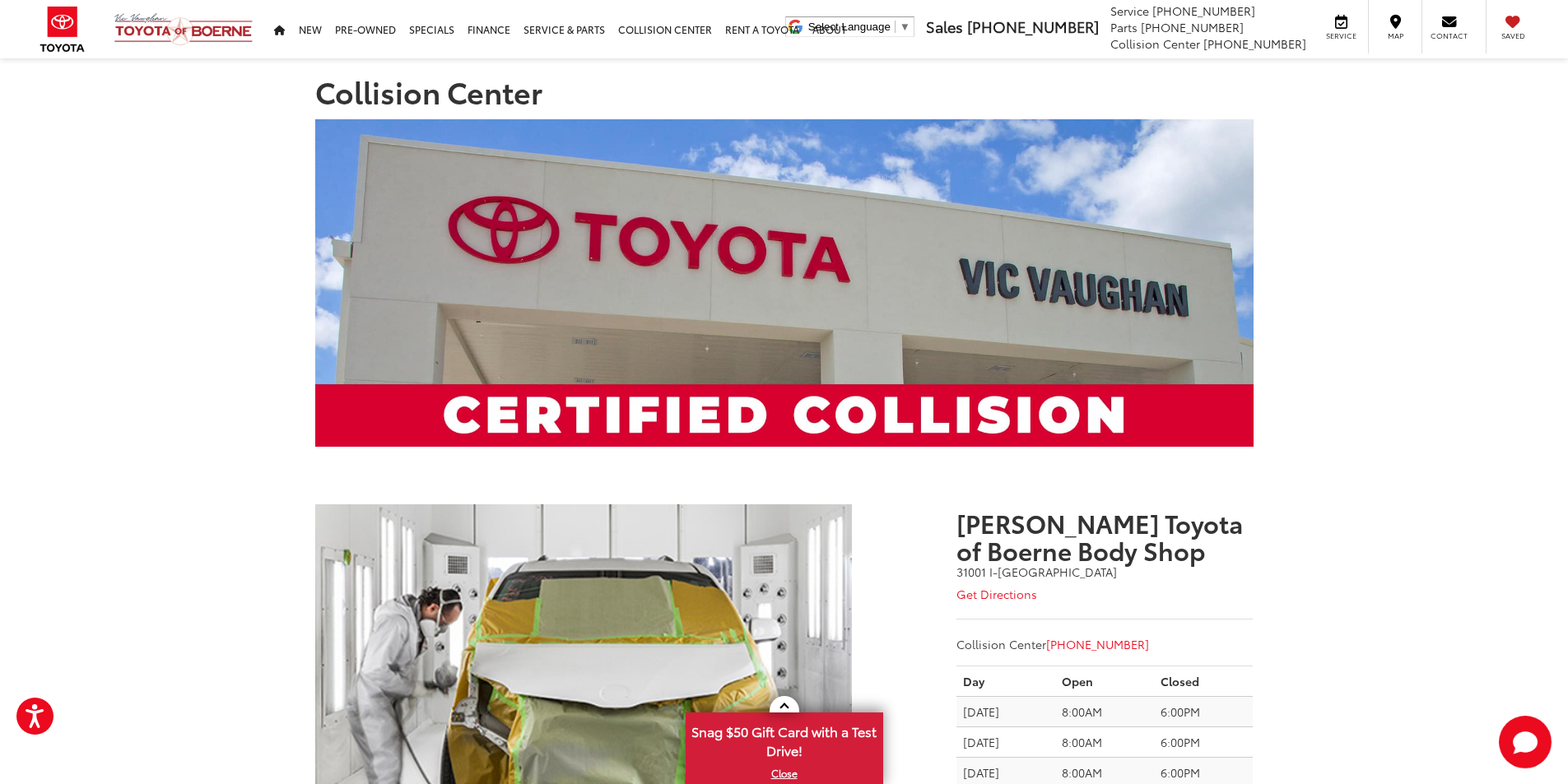
click at [1130, 556] on h3 "[PERSON_NAME] Toyota of Boerne Body Shop" at bounding box center [1104, 536] width 296 height 54
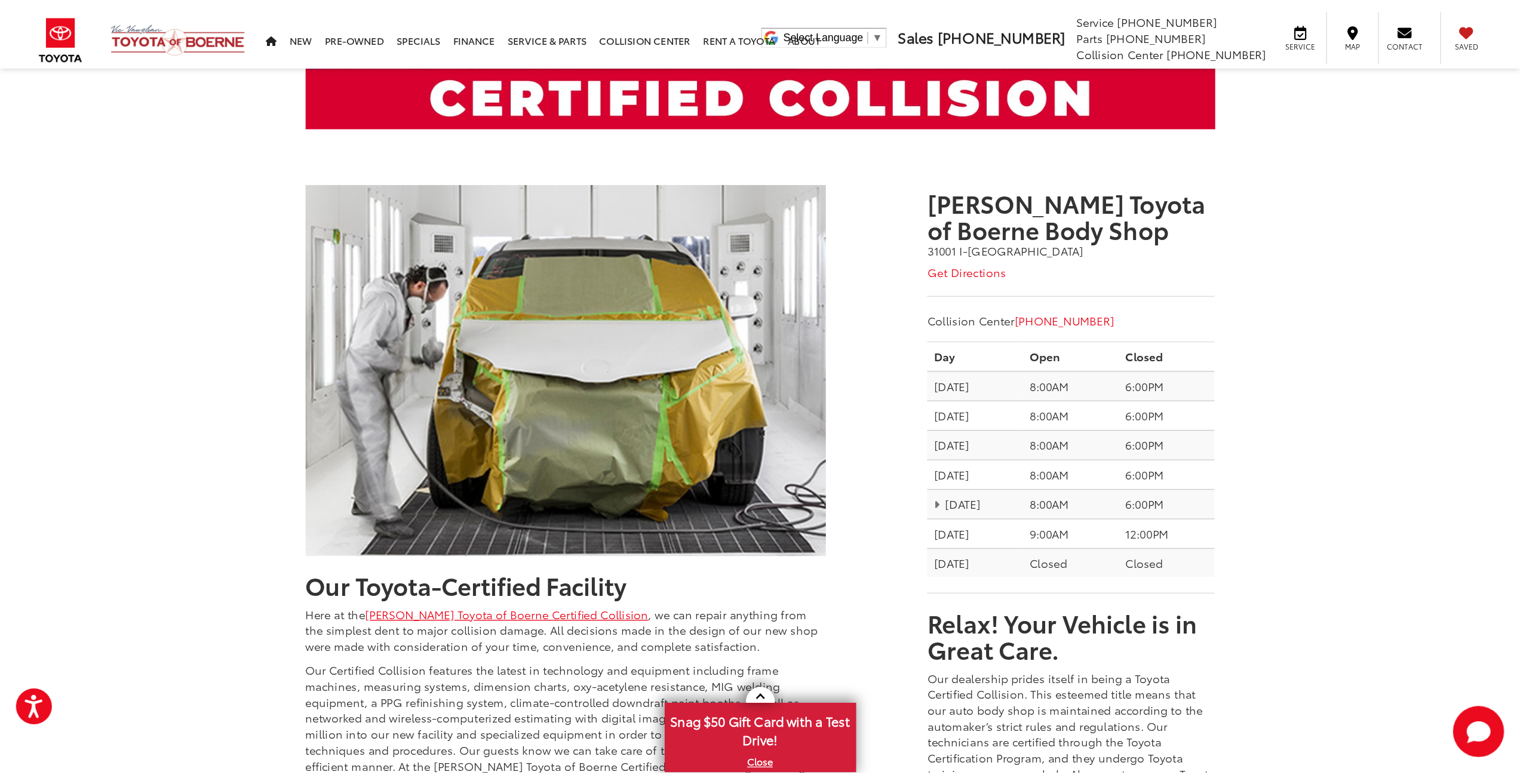
scroll to position [239, 0]
